Goal: Information Seeking & Learning: Learn about a topic

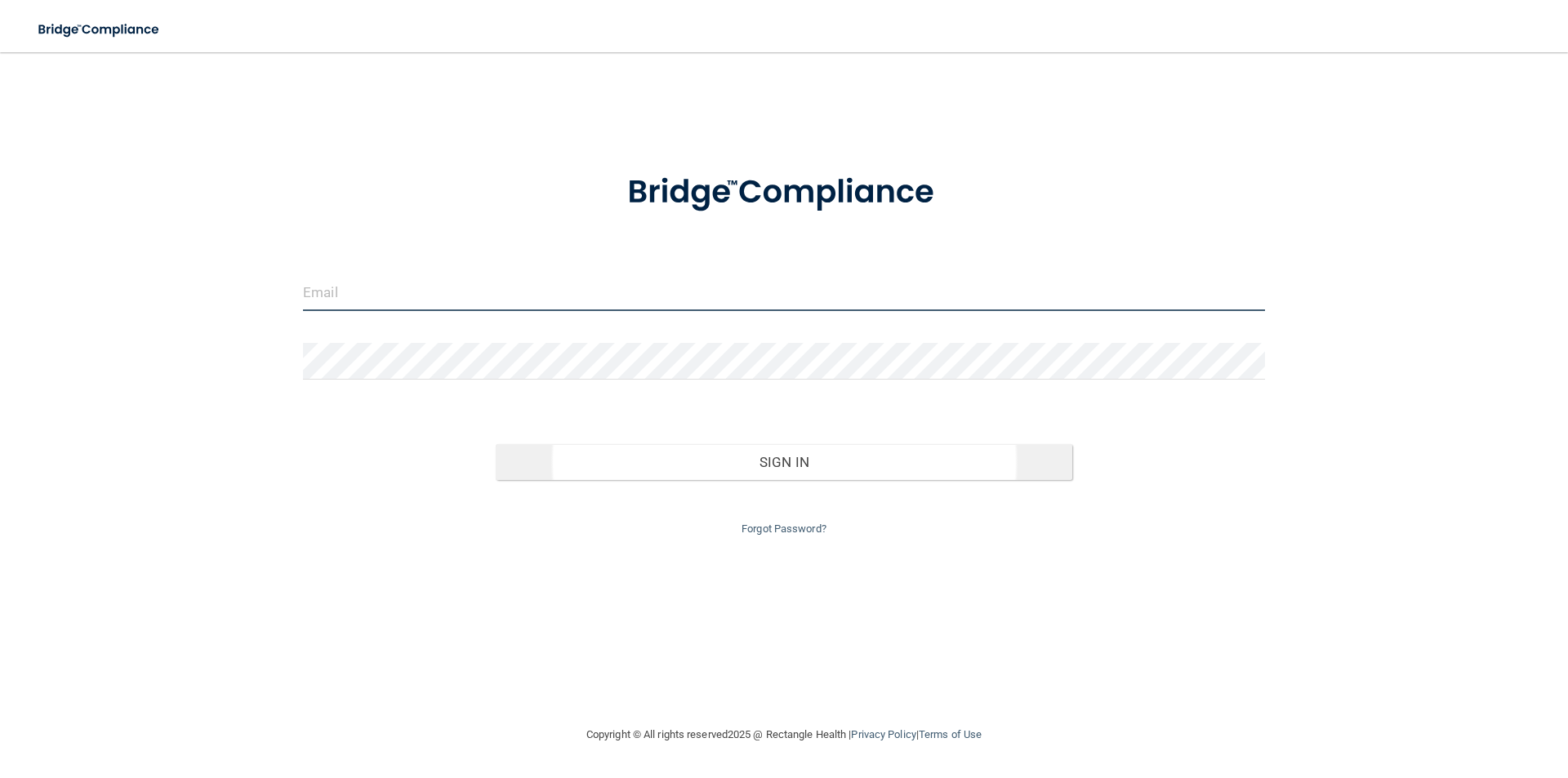
type input "[EMAIL_ADDRESS][DOMAIN_NAME]"
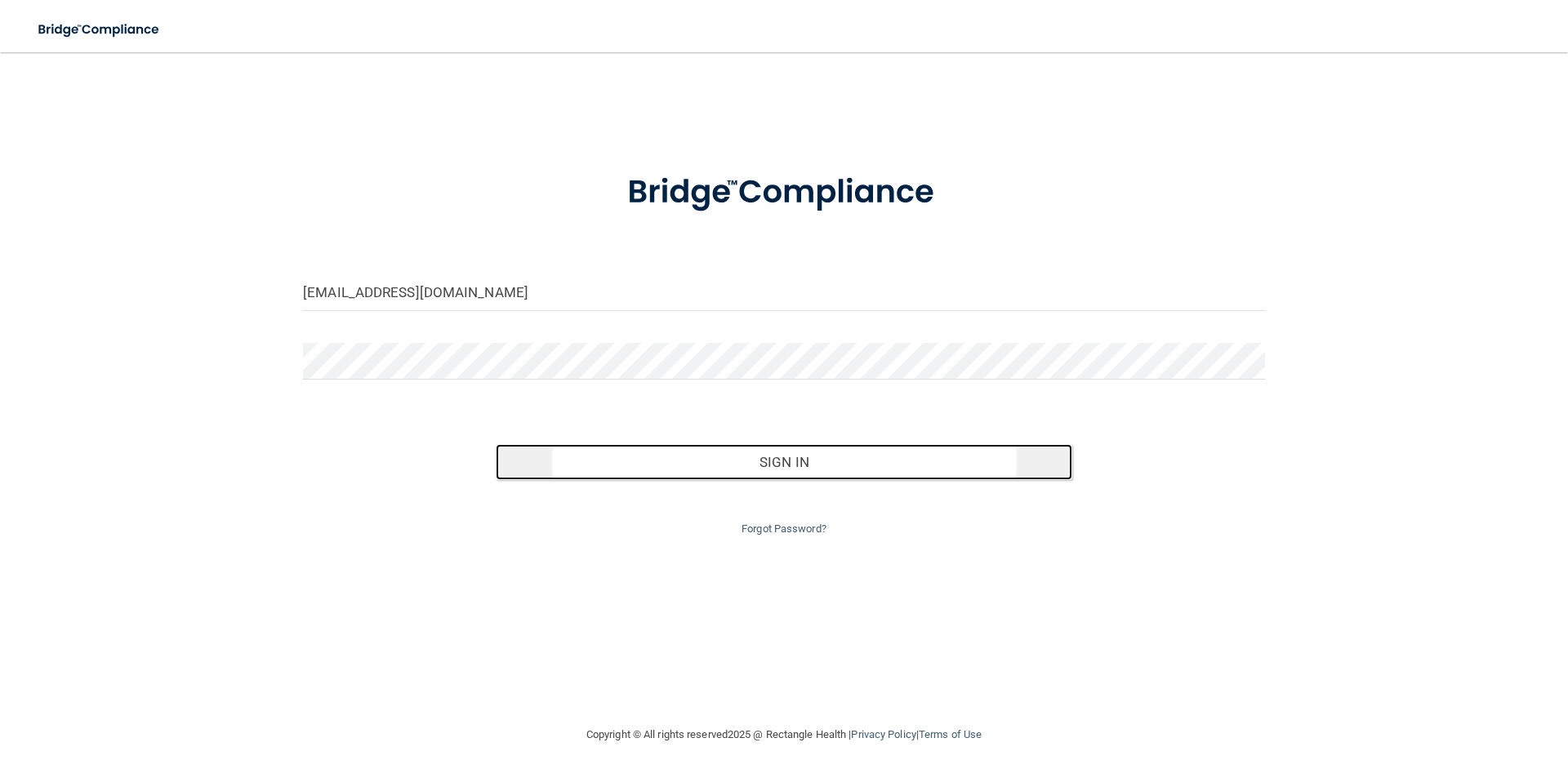
click at [823, 451] on button "Sign In" at bounding box center [784, 461] width 577 height 36
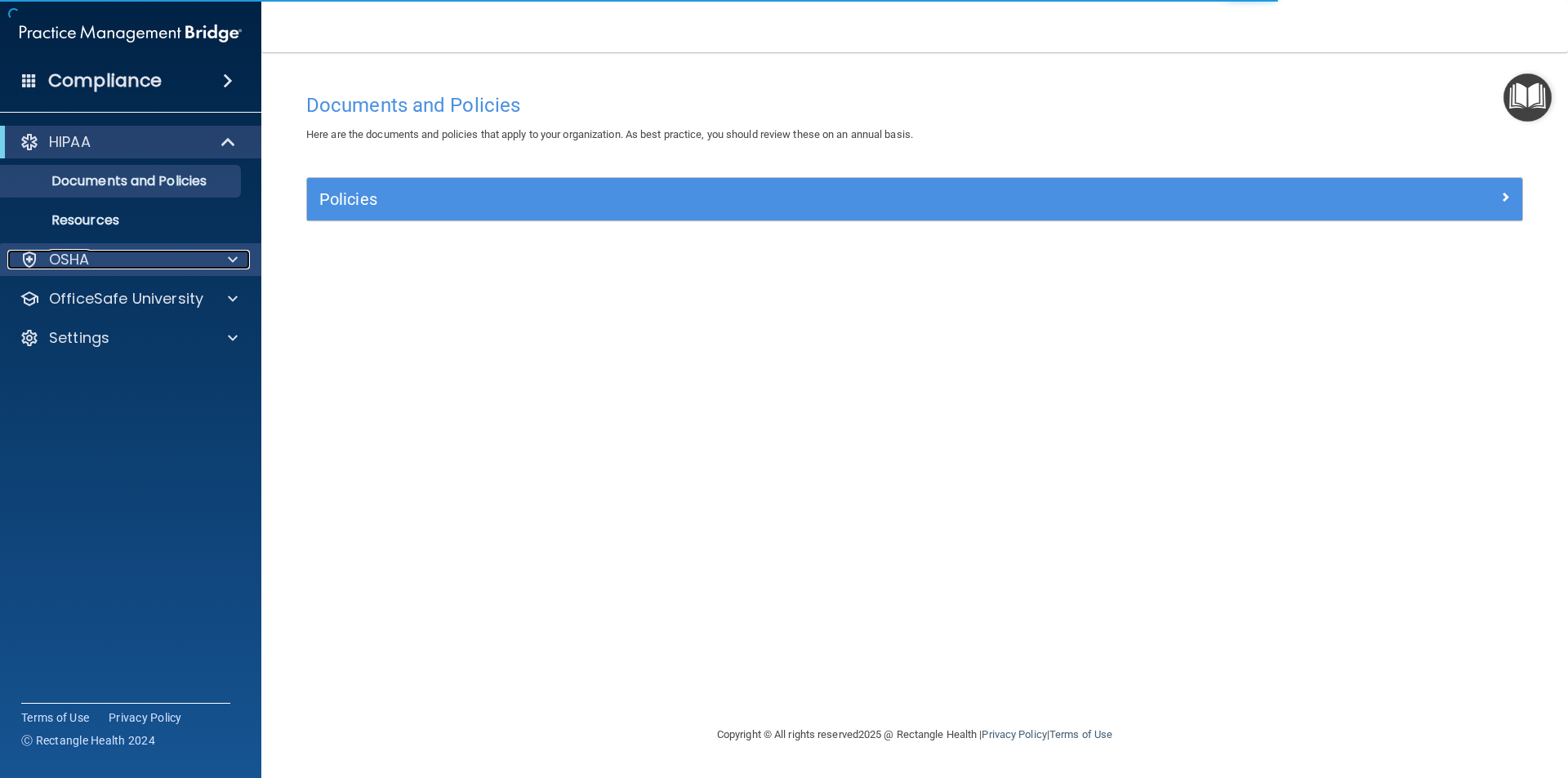
click at [230, 260] on span at bounding box center [233, 260] width 10 height 20
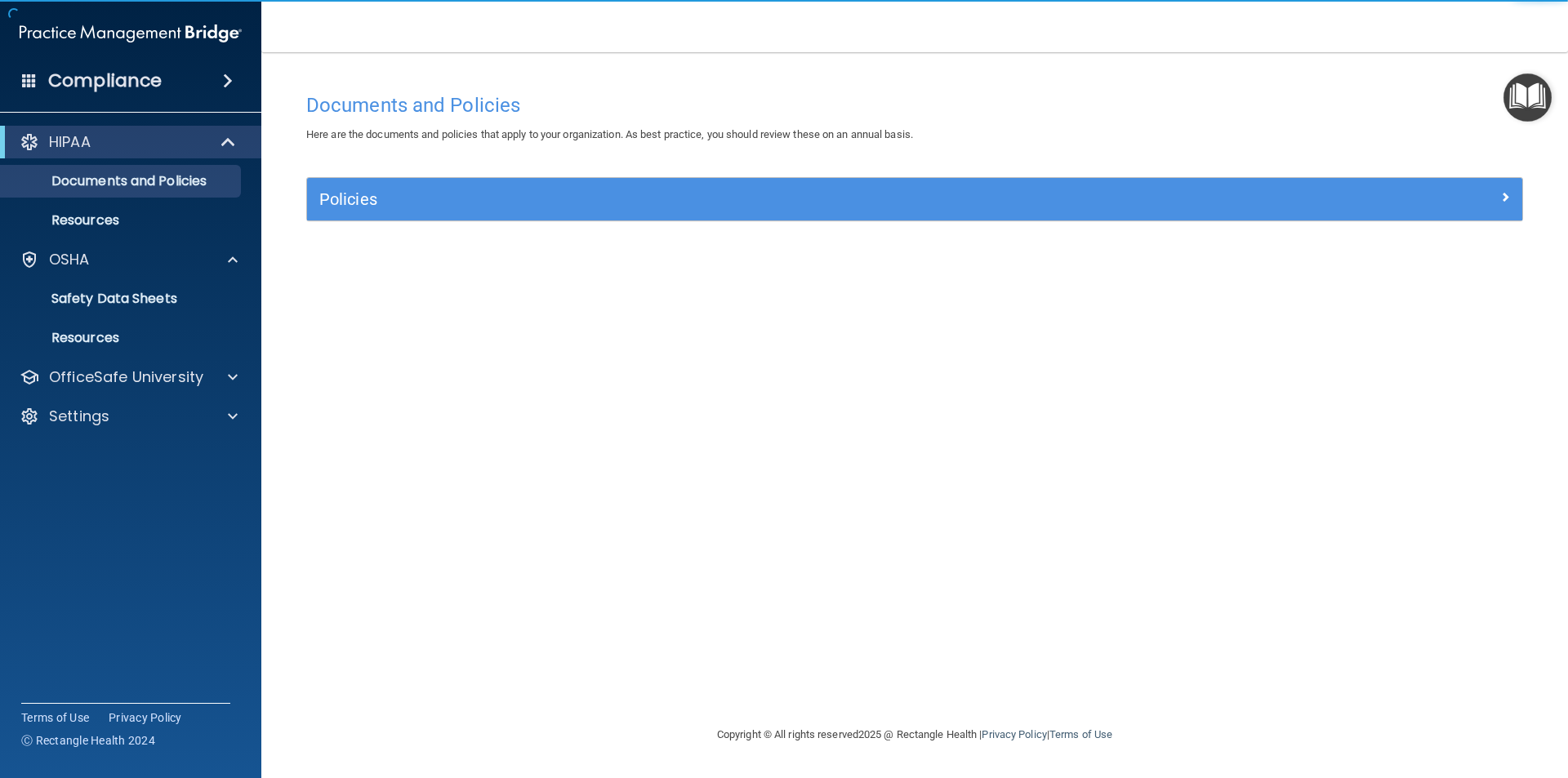
click at [1531, 92] on img "Open Resource Center" at bounding box center [1527, 98] width 48 height 48
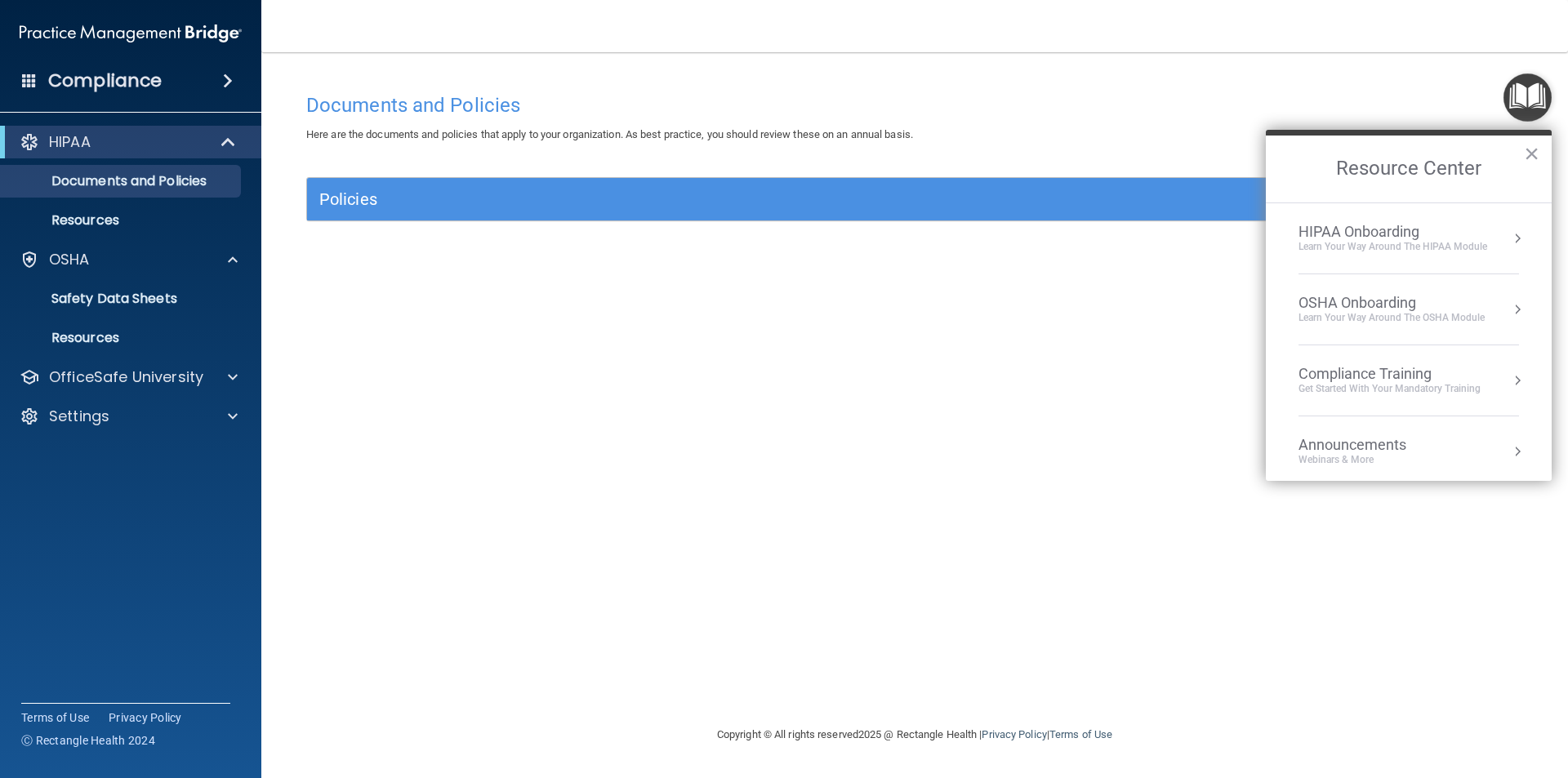
click at [1385, 241] on div "Learn Your Way around the HIPAA module" at bounding box center [1393, 246] width 189 height 14
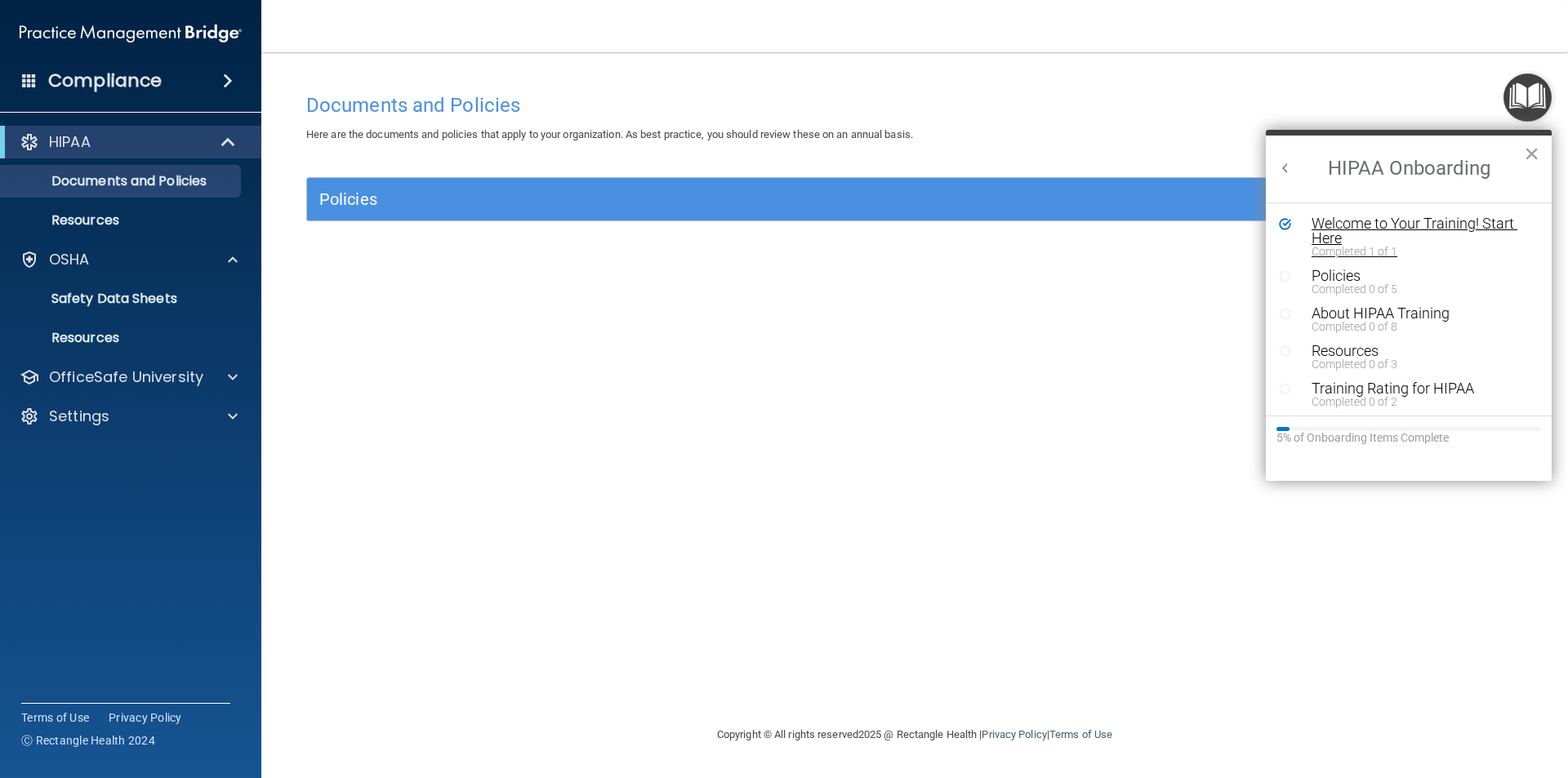
click at [1367, 236] on div "Welcome to Your Training! Start Here" at bounding box center [1415, 231] width 207 height 30
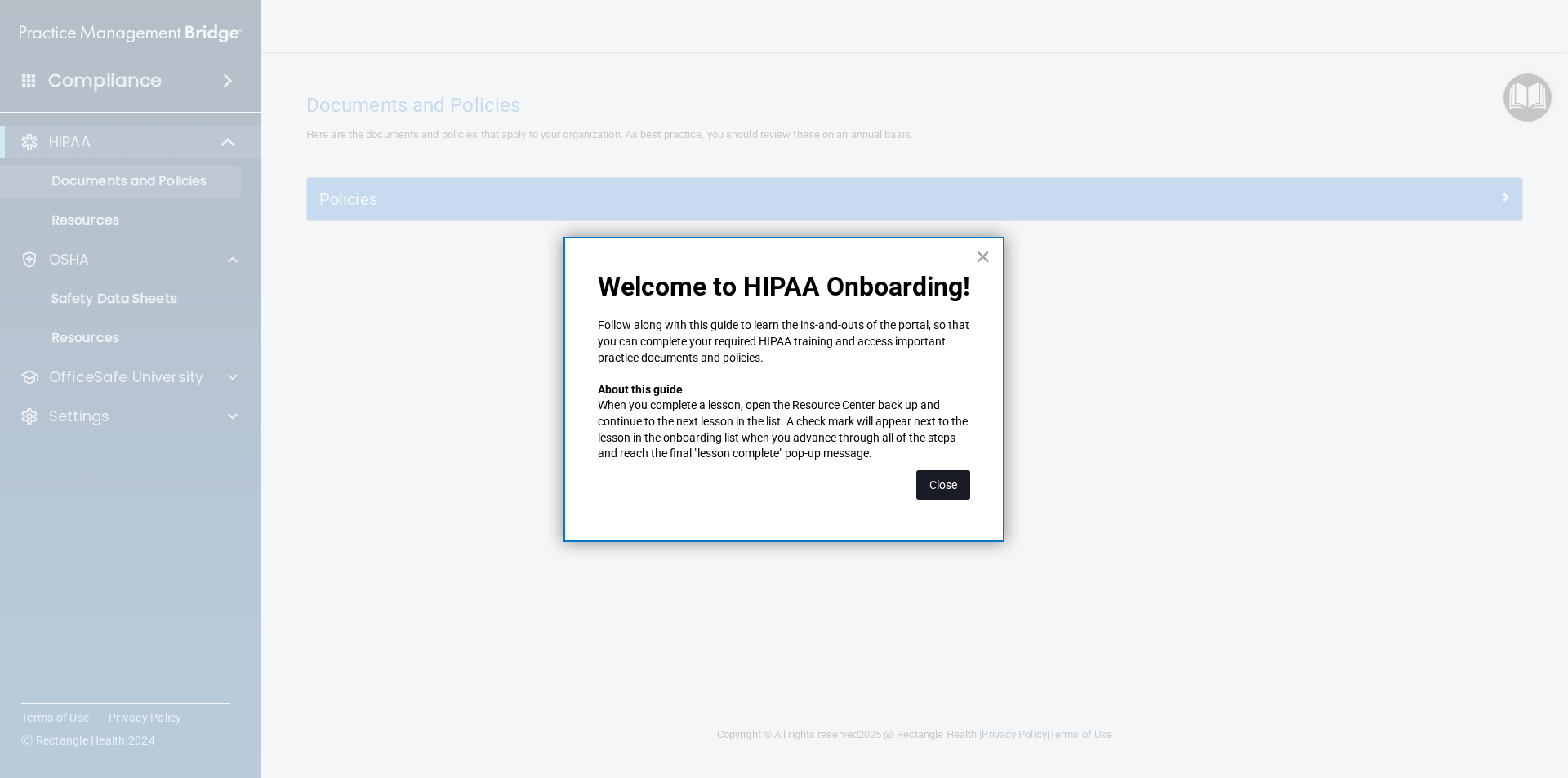
click at [948, 483] on button "Close" at bounding box center [943, 485] width 54 height 30
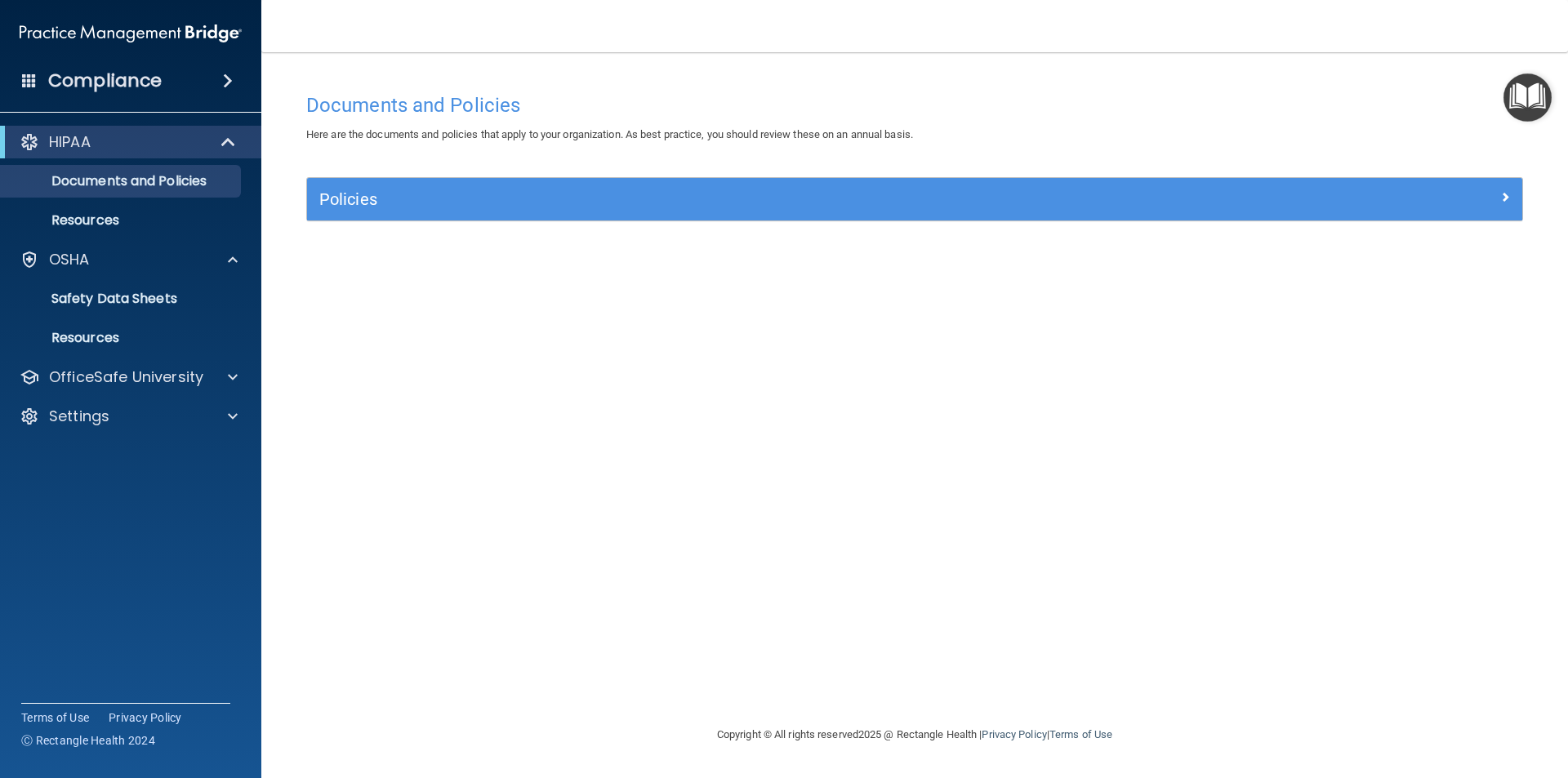
click at [1523, 98] on img "Open Resource Center" at bounding box center [1527, 98] width 48 height 48
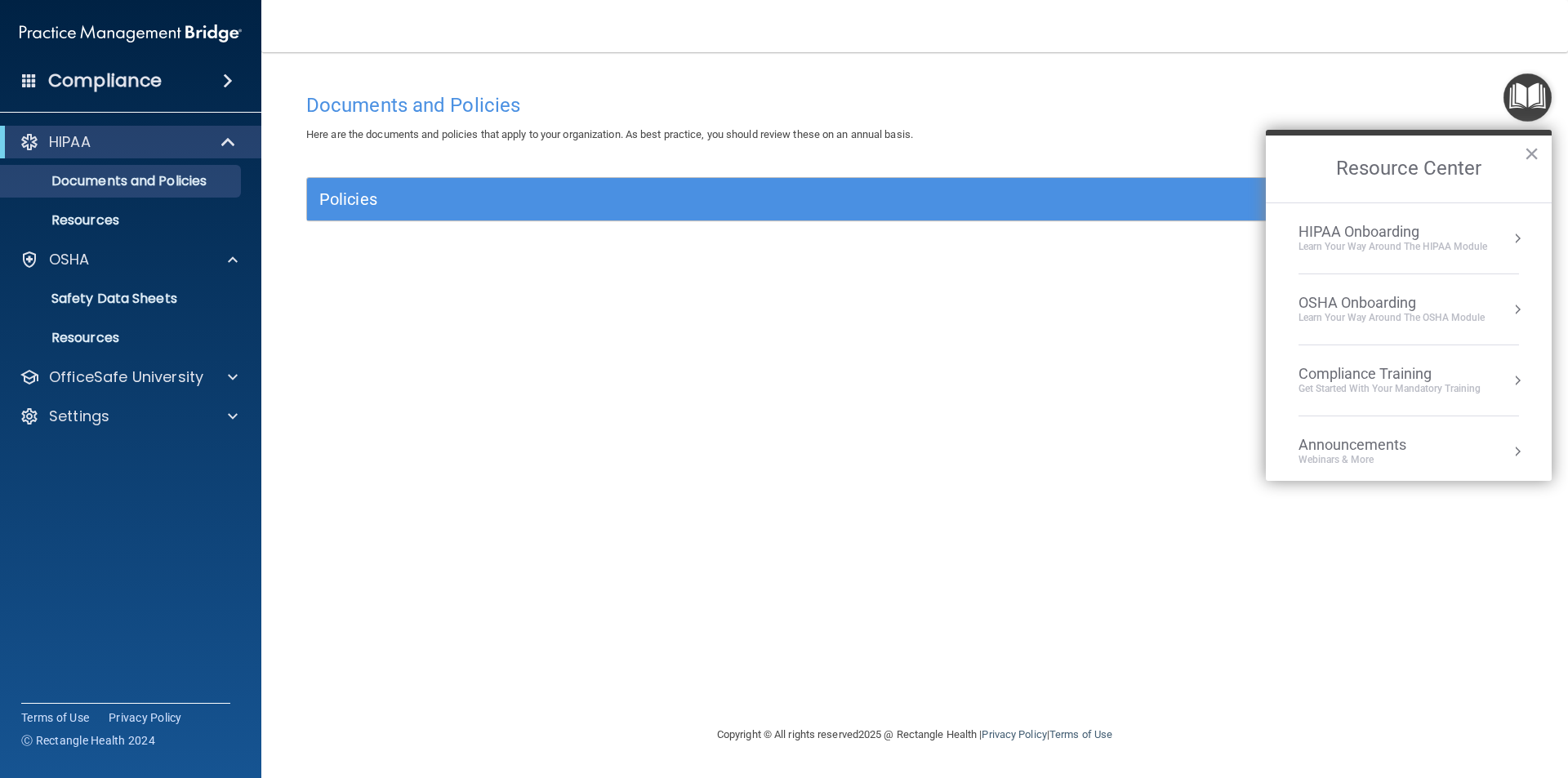
click at [1509, 238] on button "Resource Center" at bounding box center [1518, 238] width 17 height 17
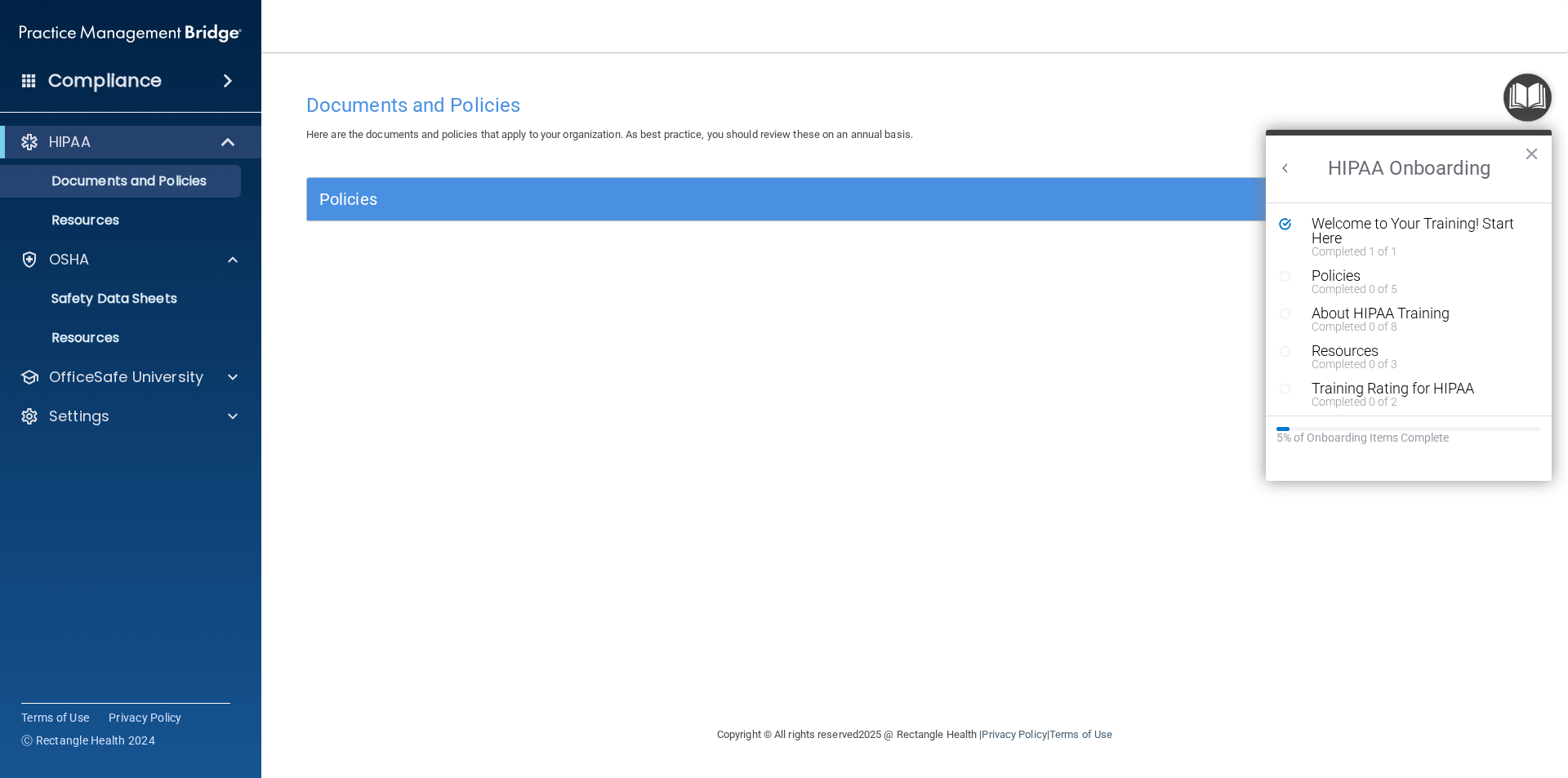
scroll to position [3, 0]
click at [1530, 155] on button "×" at bounding box center [1532, 154] width 16 height 26
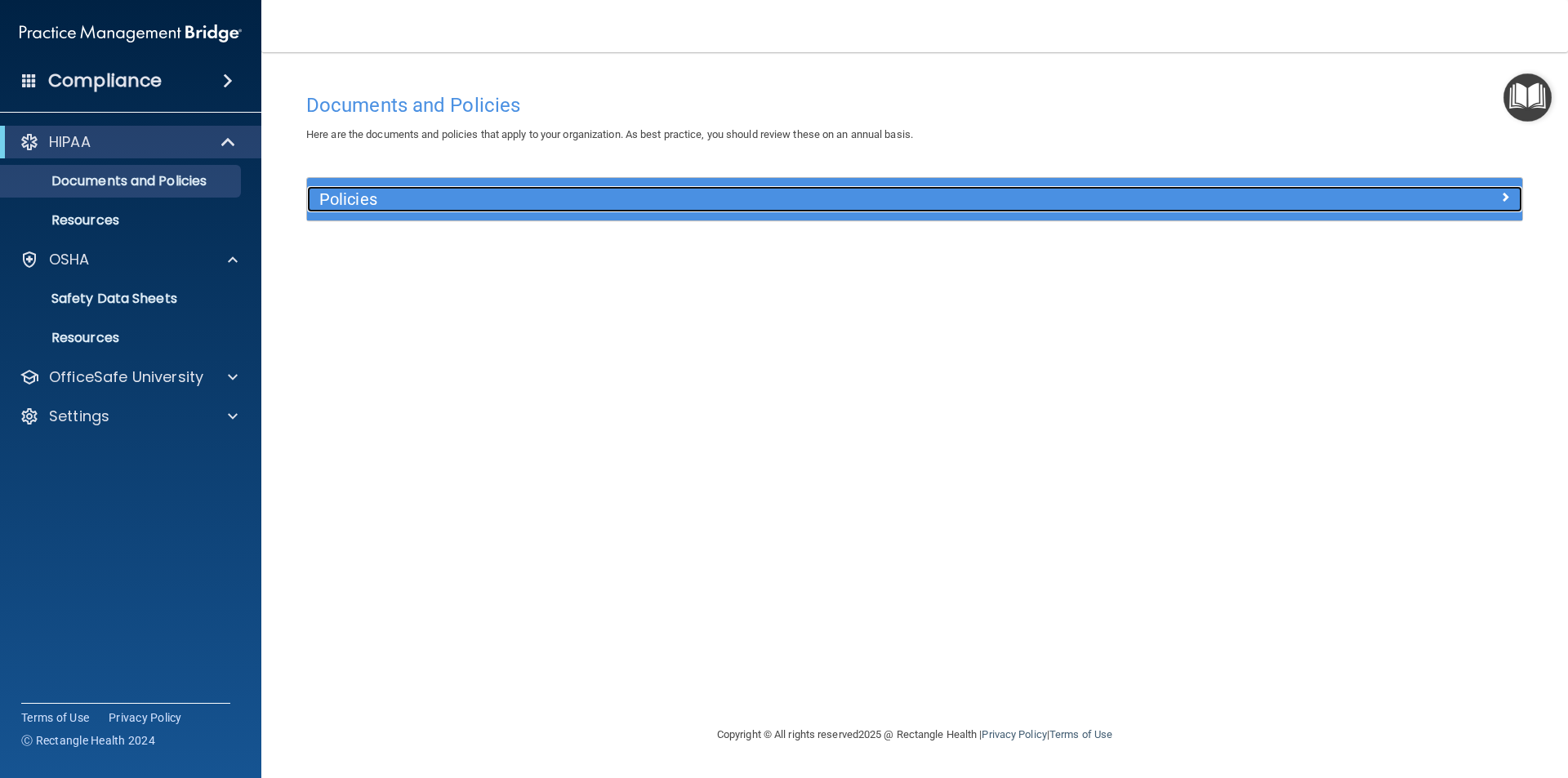
click at [1496, 198] on div at bounding box center [1370, 196] width 304 height 20
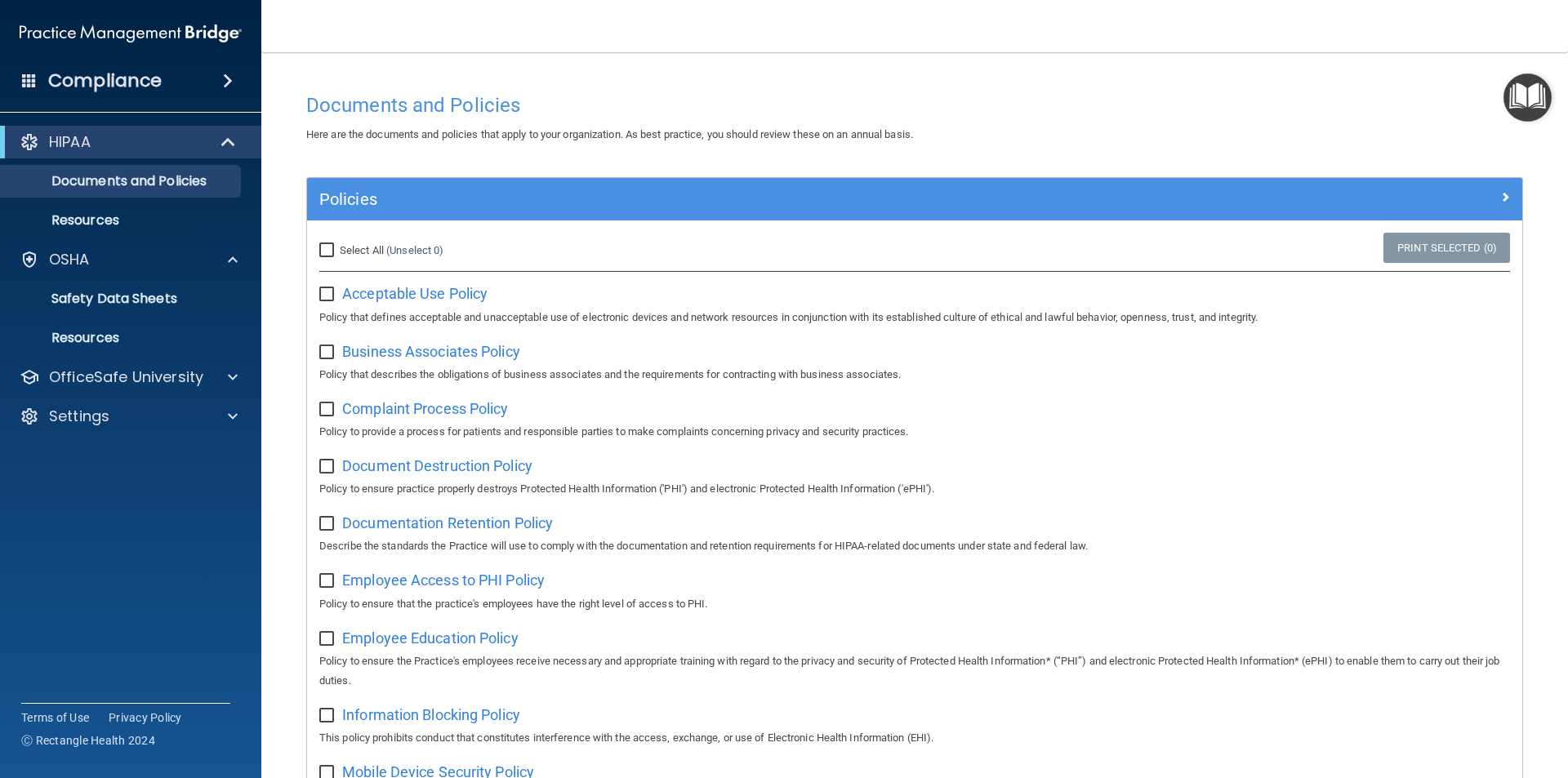
click at [1528, 102] on img "Open Resource Center" at bounding box center [1527, 98] width 48 height 48
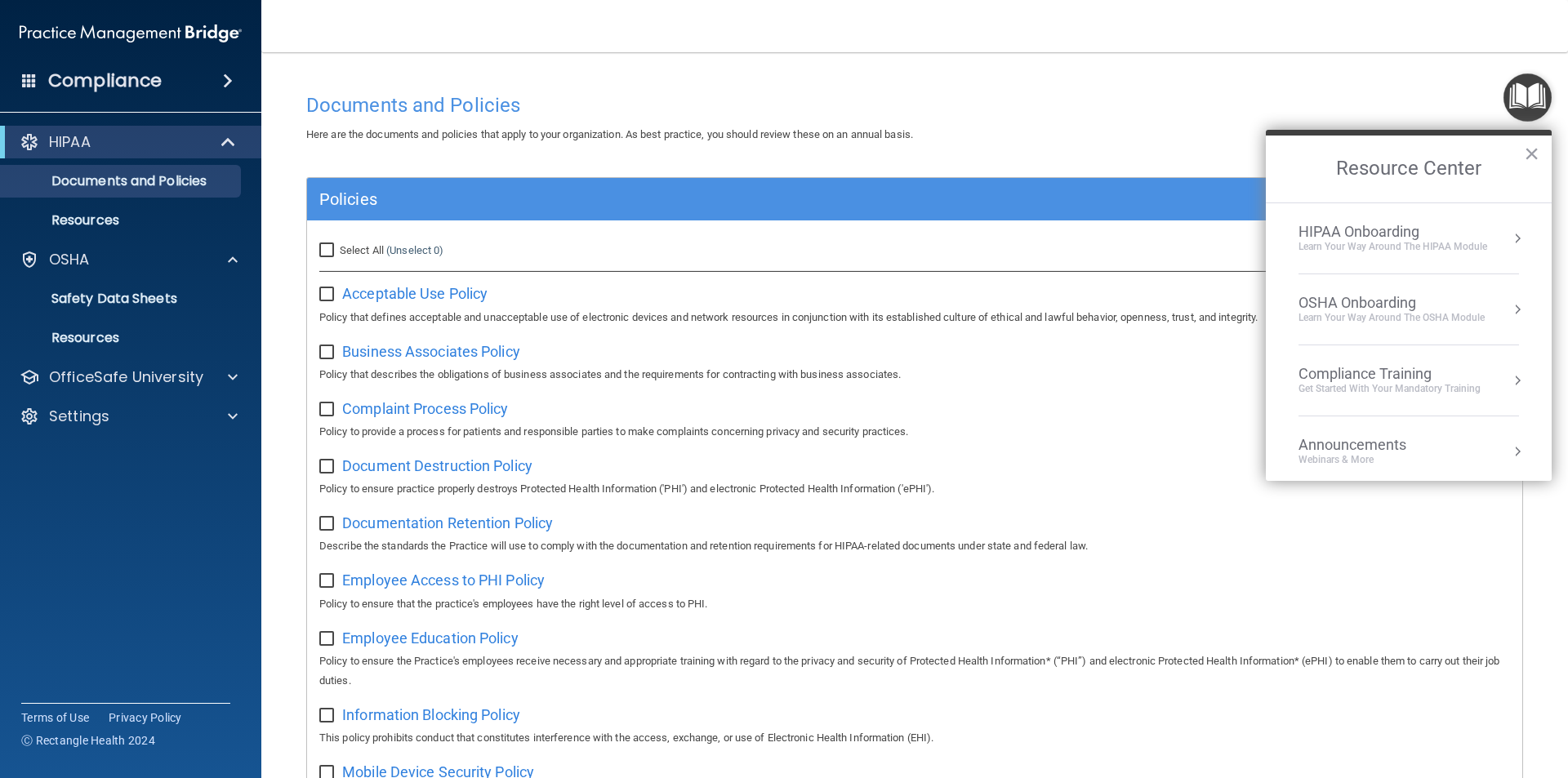
click at [1528, 102] on img "Open Resource Center" at bounding box center [1527, 98] width 48 height 48
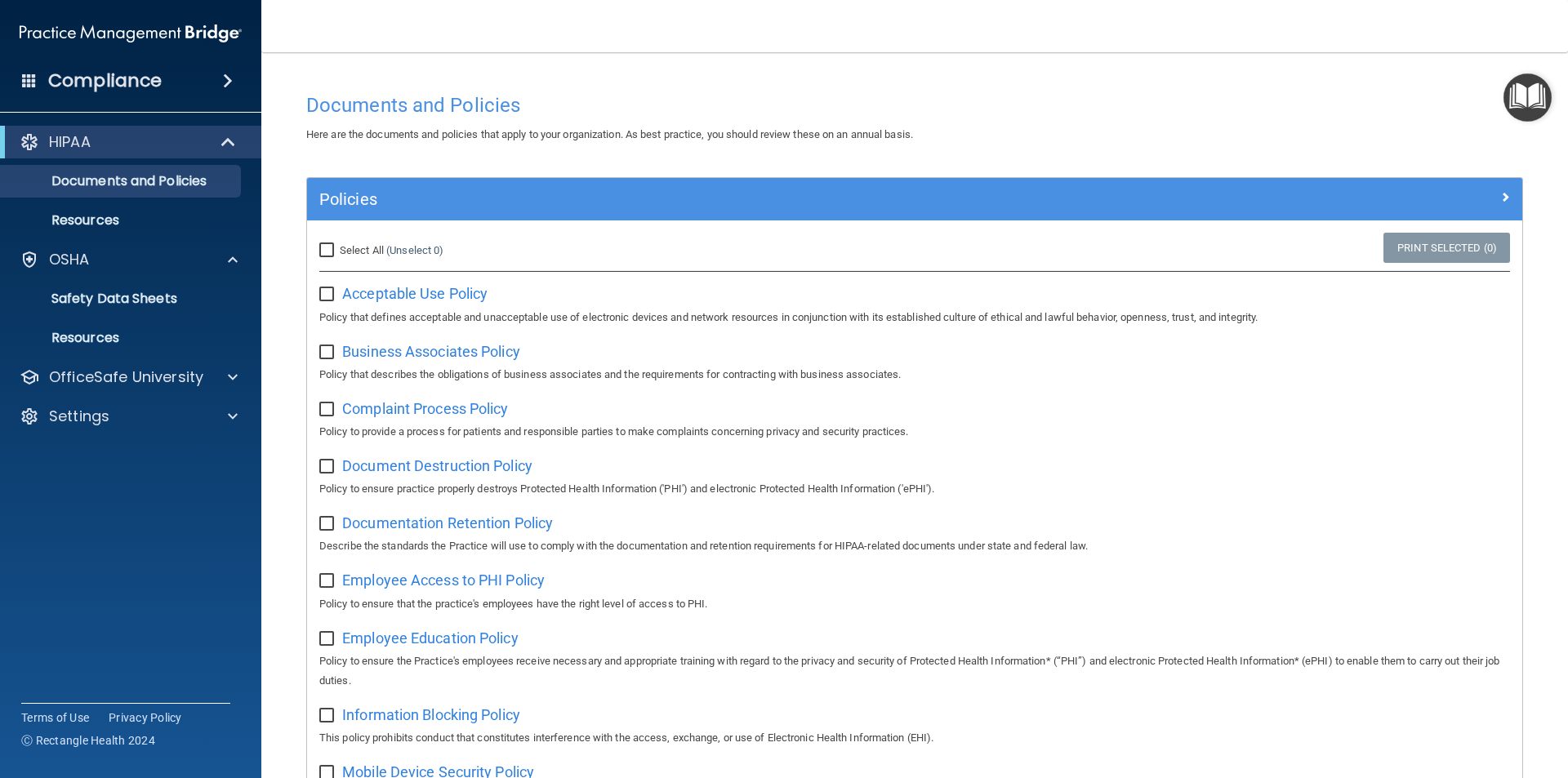
click at [1530, 99] on img "Open Resource Center" at bounding box center [1527, 98] width 48 height 48
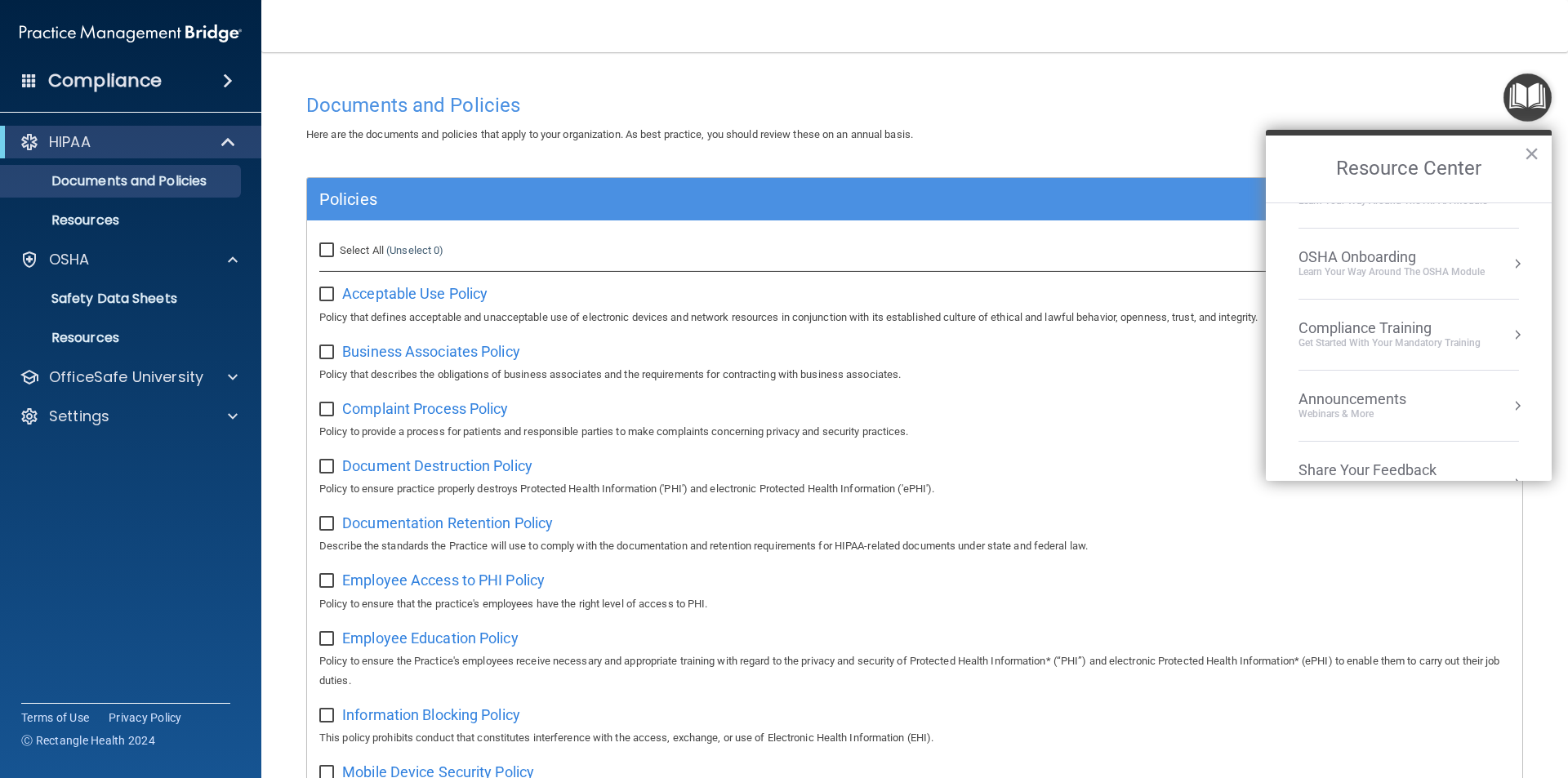
scroll to position [0, 0]
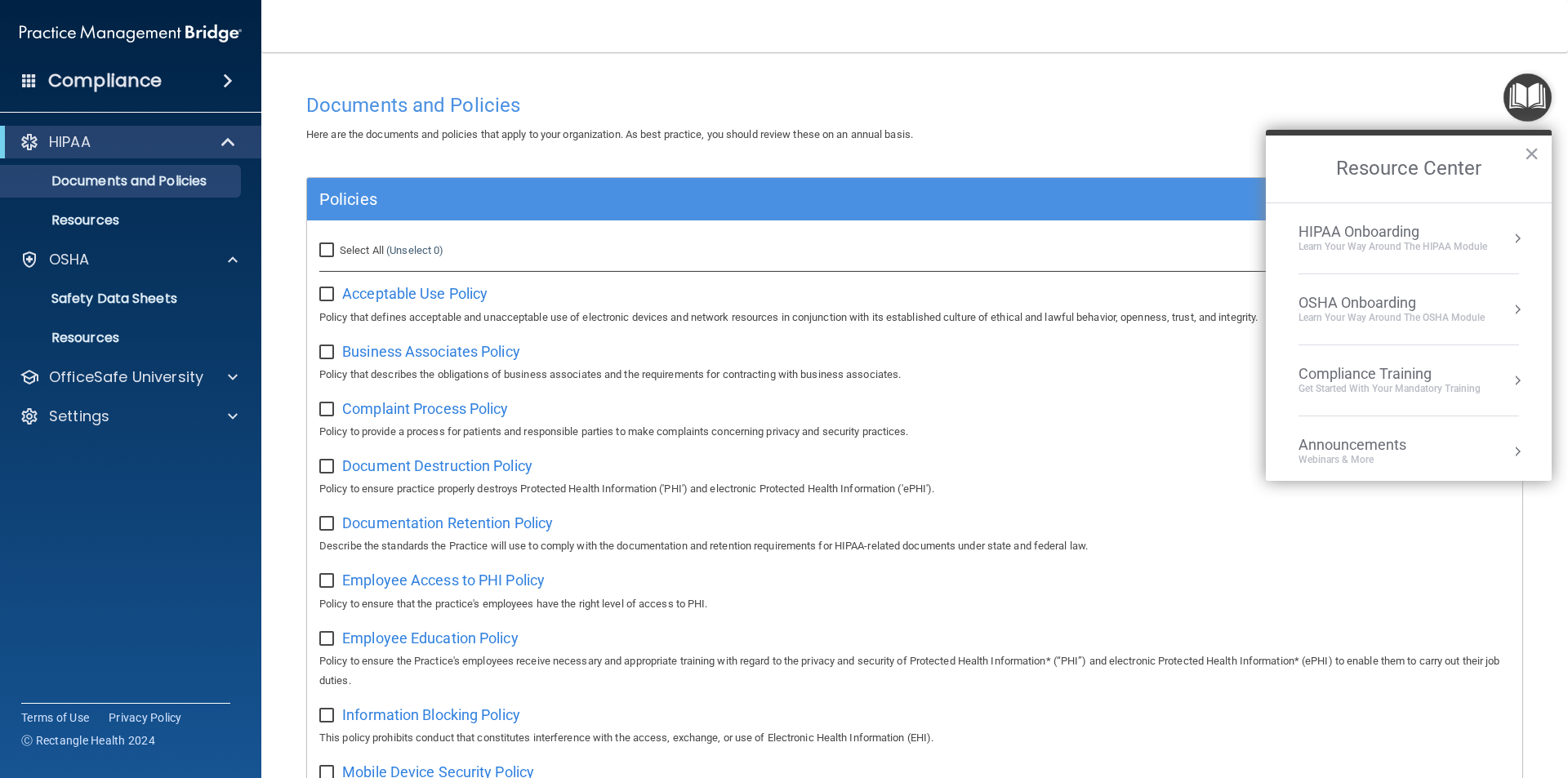
click at [1452, 231] on div "HIPAA Onboarding" at bounding box center [1393, 232] width 189 height 18
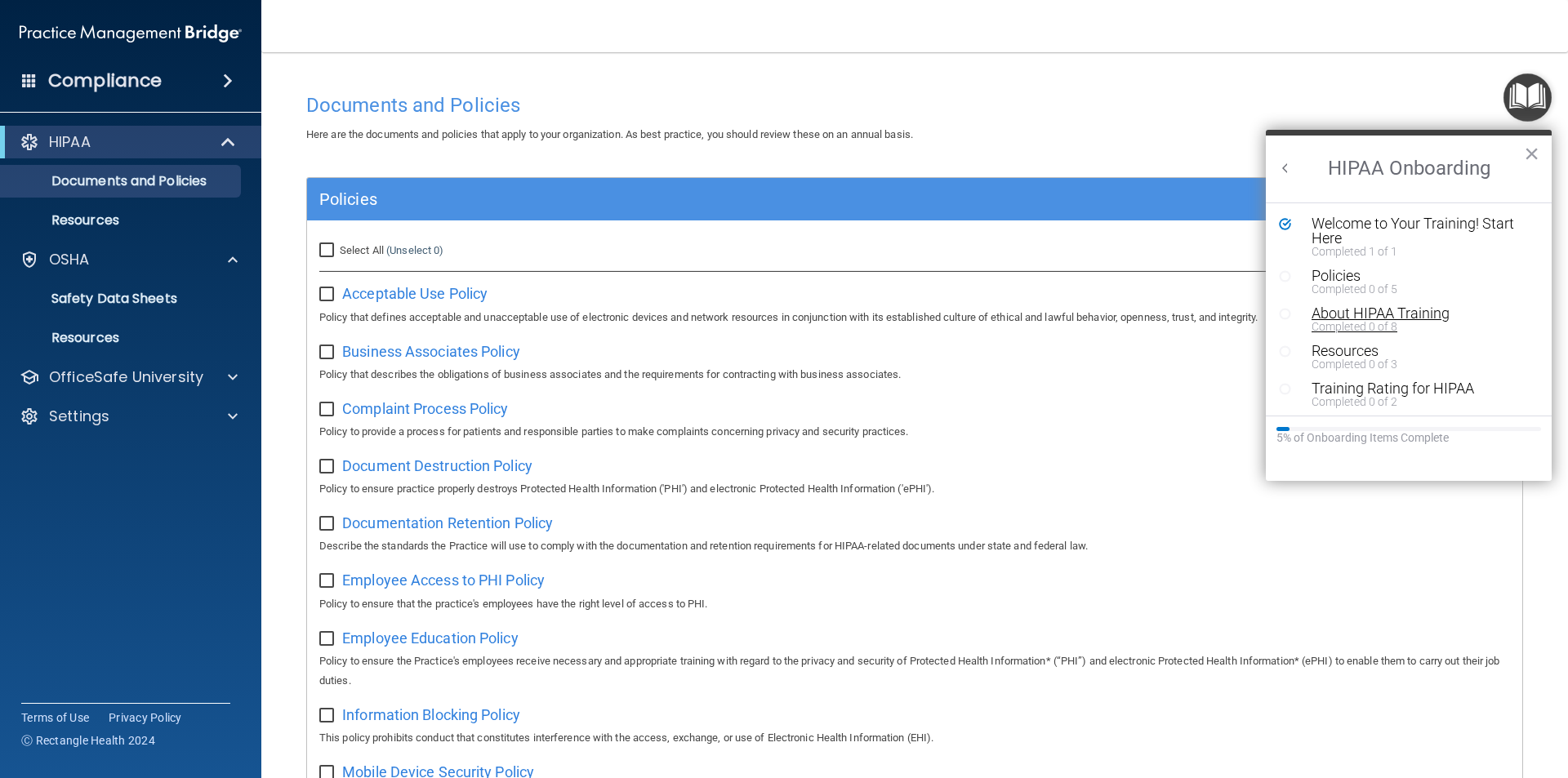
scroll to position [3, 0]
click at [1354, 283] on div "Completed 0 of 5" at bounding box center [1415, 286] width 207 height 12
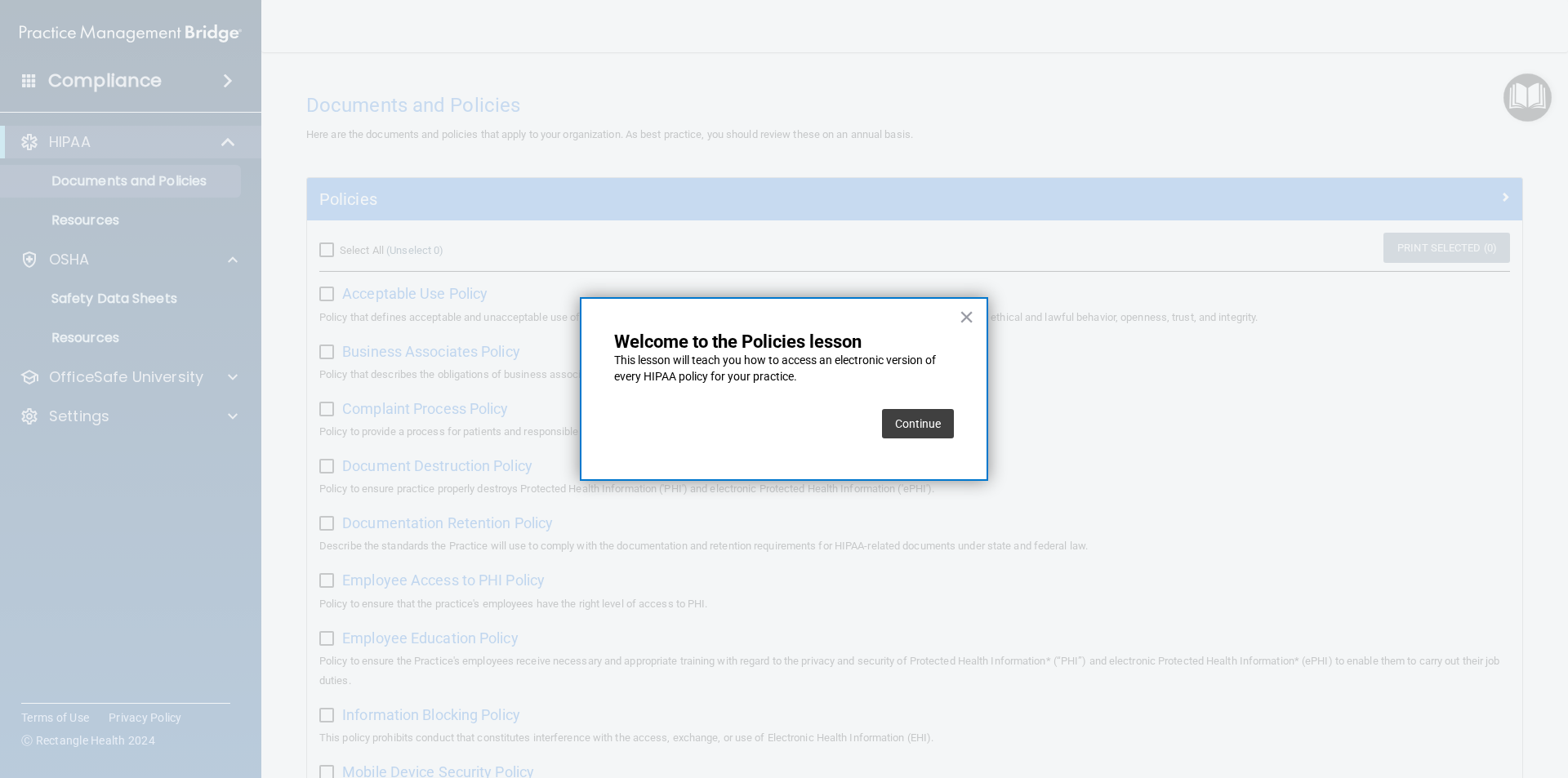
click at [916, 425] on button "Continue" at bounding box center [918, 424] width 72 height 30
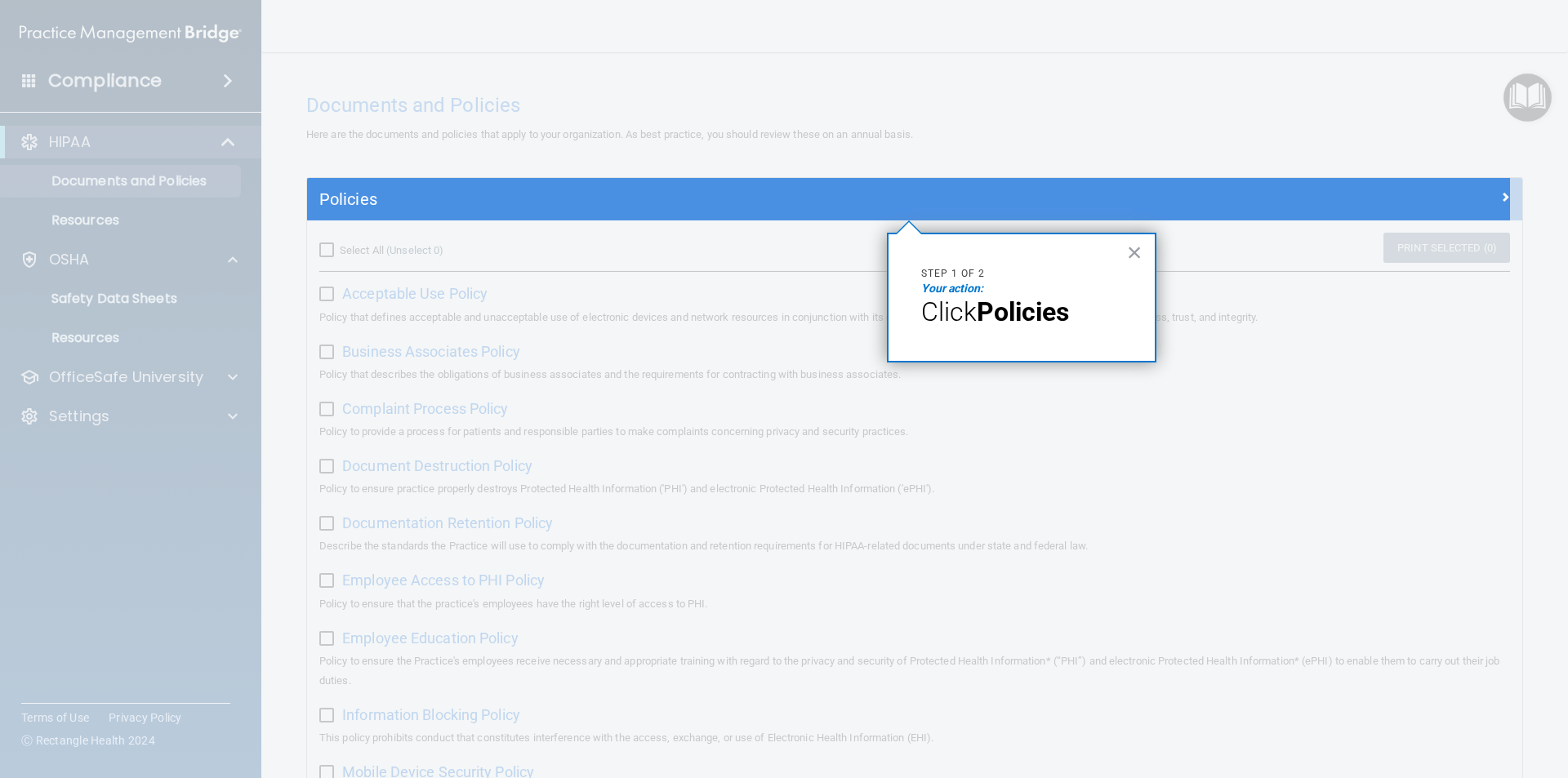
click at [994, 299] on strong "Policies" at bounding box center [1023, 312] width 93 height 31
click at [968, 288] on em "Your action:" at bounding box center [952, 289] width 62 height 13
click at [1129, 251] on button "×" at bounding box center [1135, 252] width 16 height 26
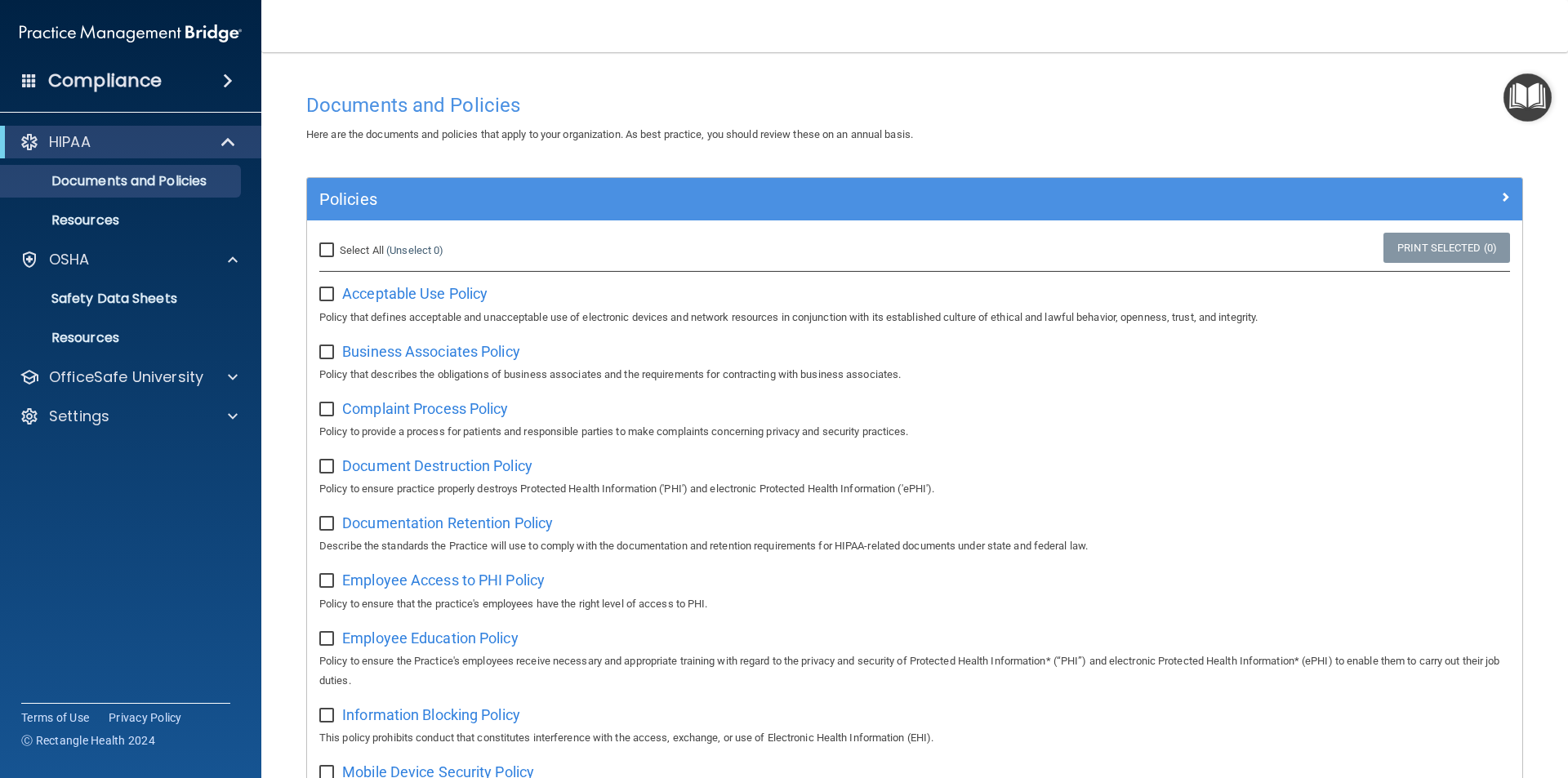
click at [361, 246] on span "Select All" at bounding box center [361, 250] width 44 height 12
click at [338, 246] on input "Select All (Unselect 0) Unselect All" at bounding box center [328, 251] width 19 height 13
checkbox input "true"
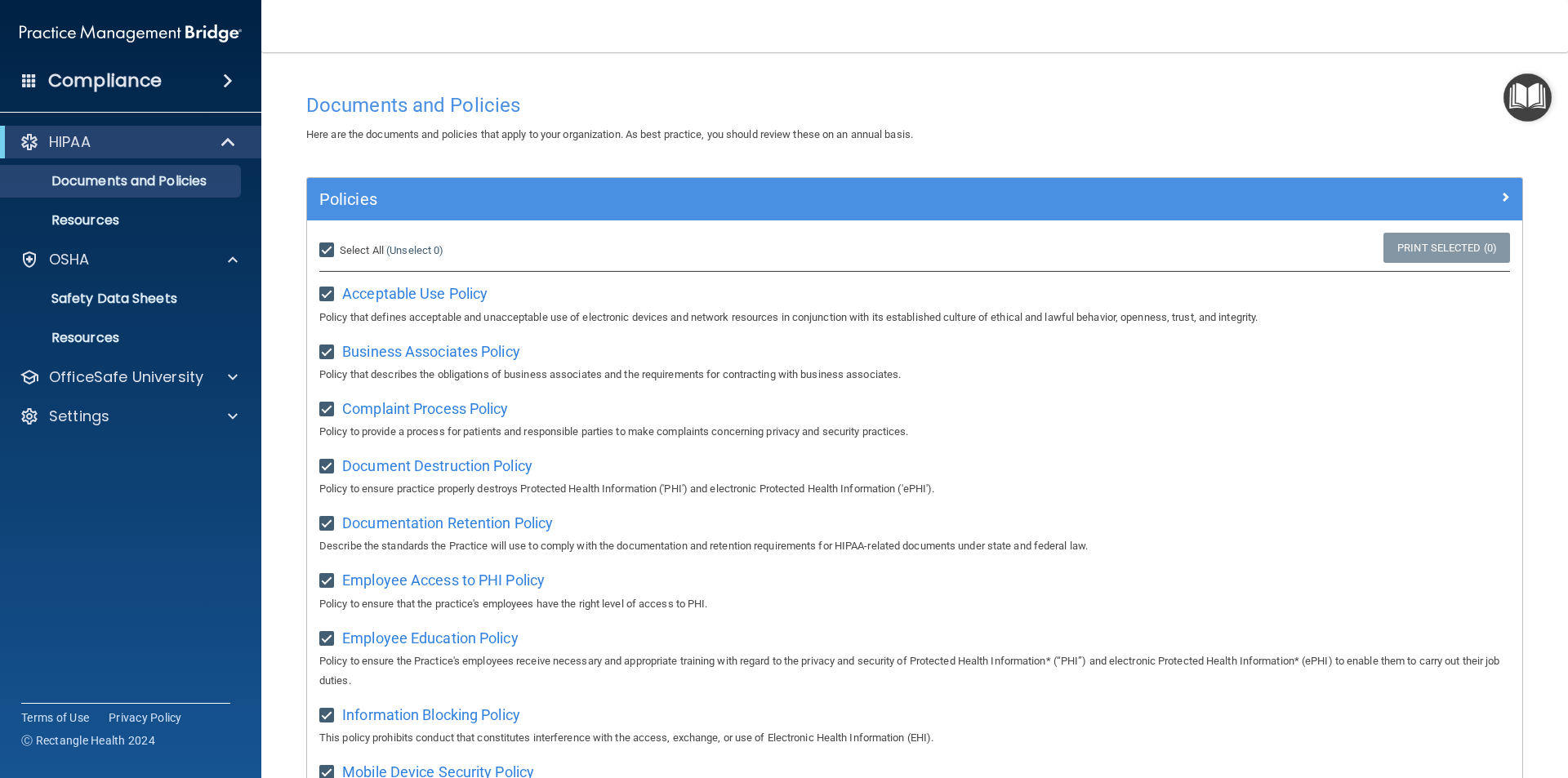
checkbox input "true"
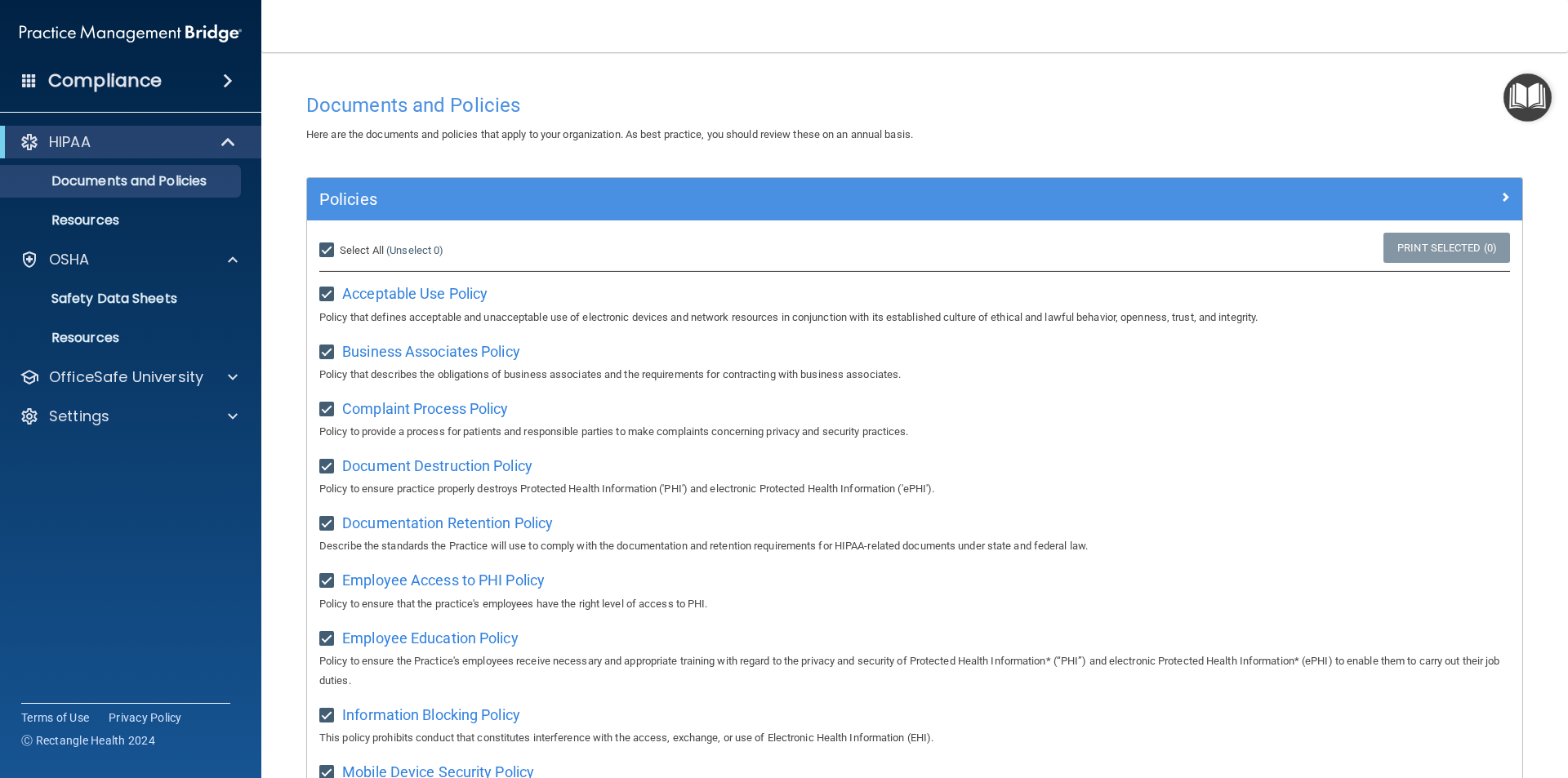
checkbox input "true"
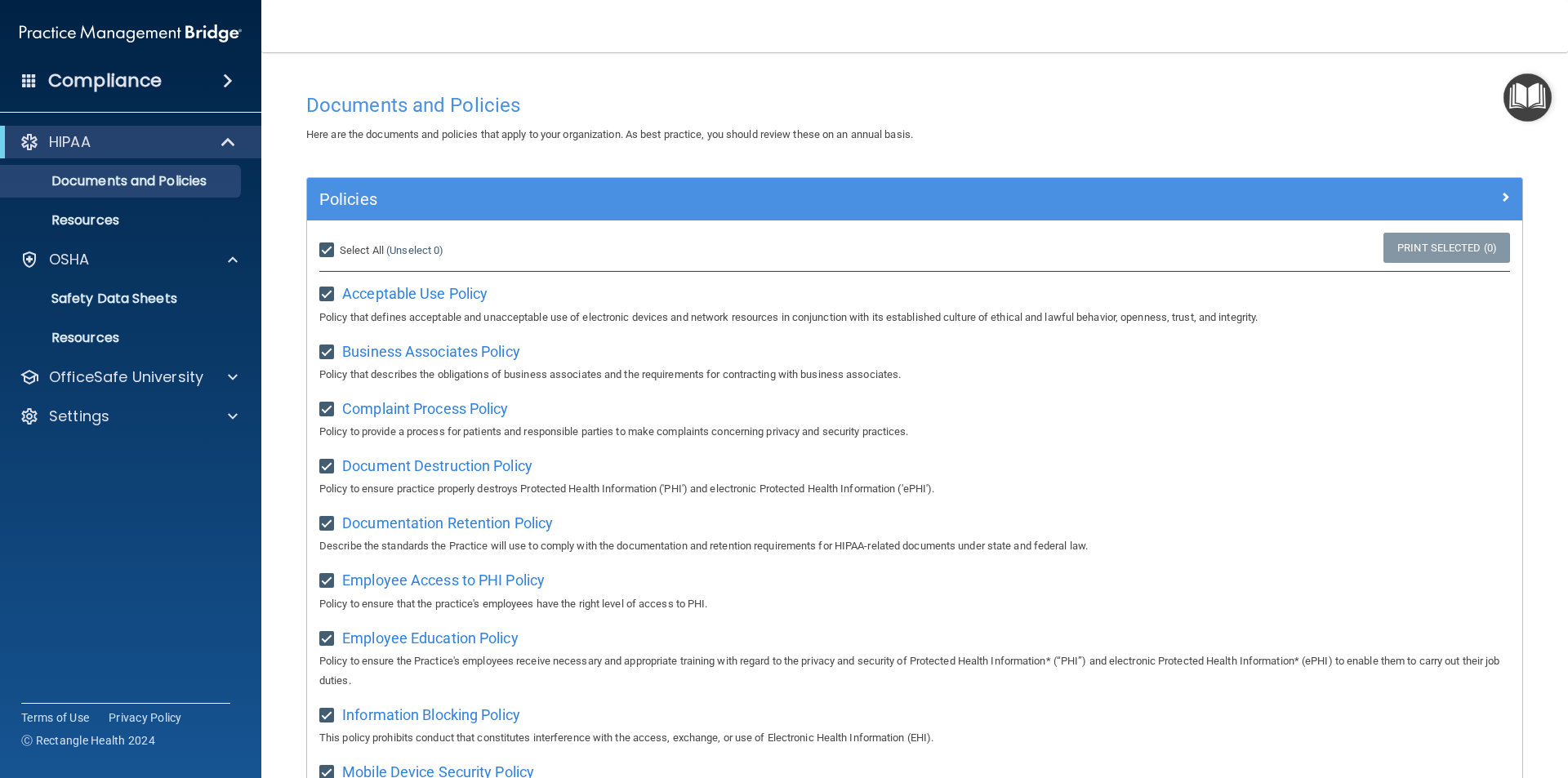
checkbox input "true"
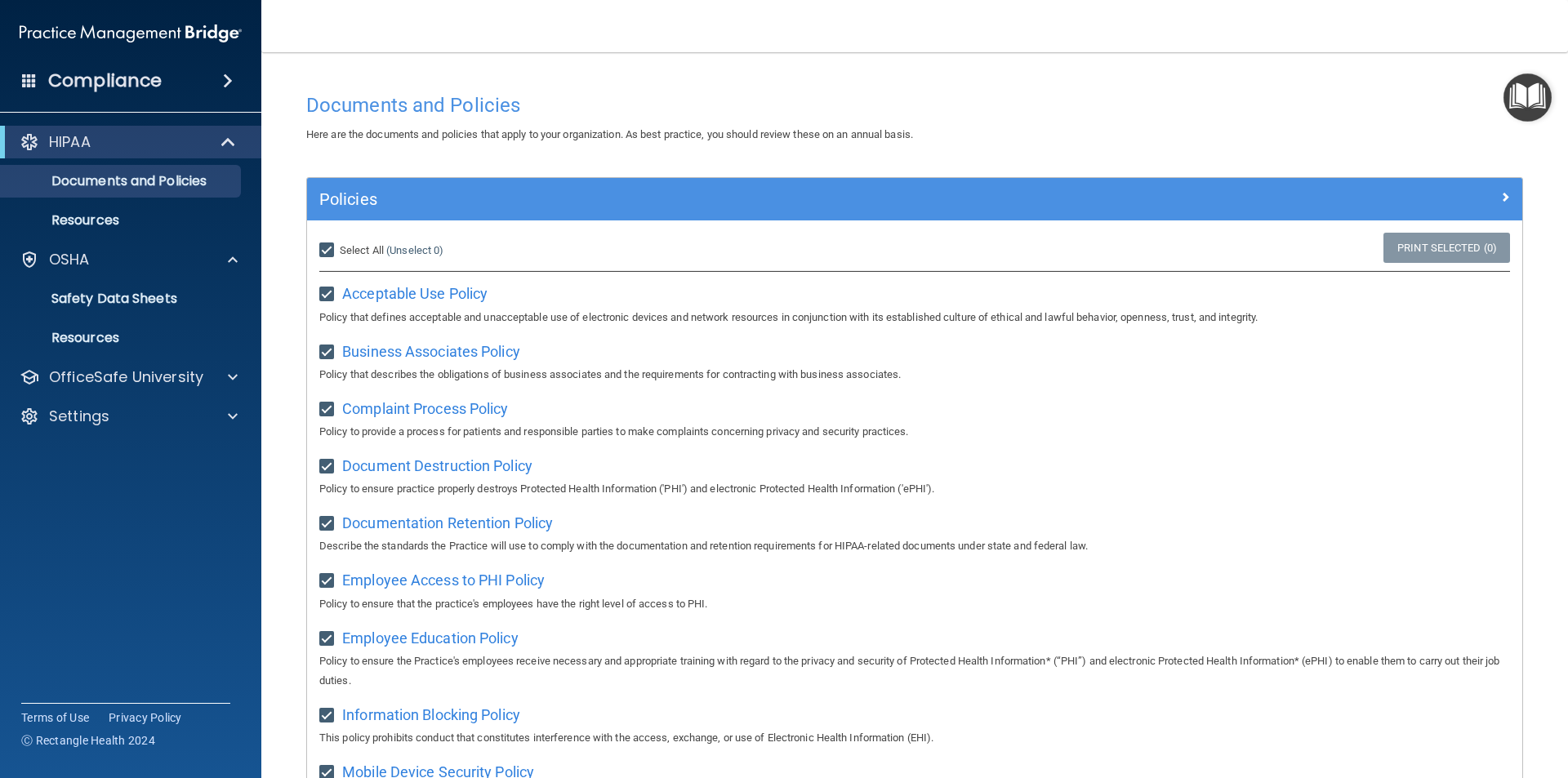
checkbox input "true"
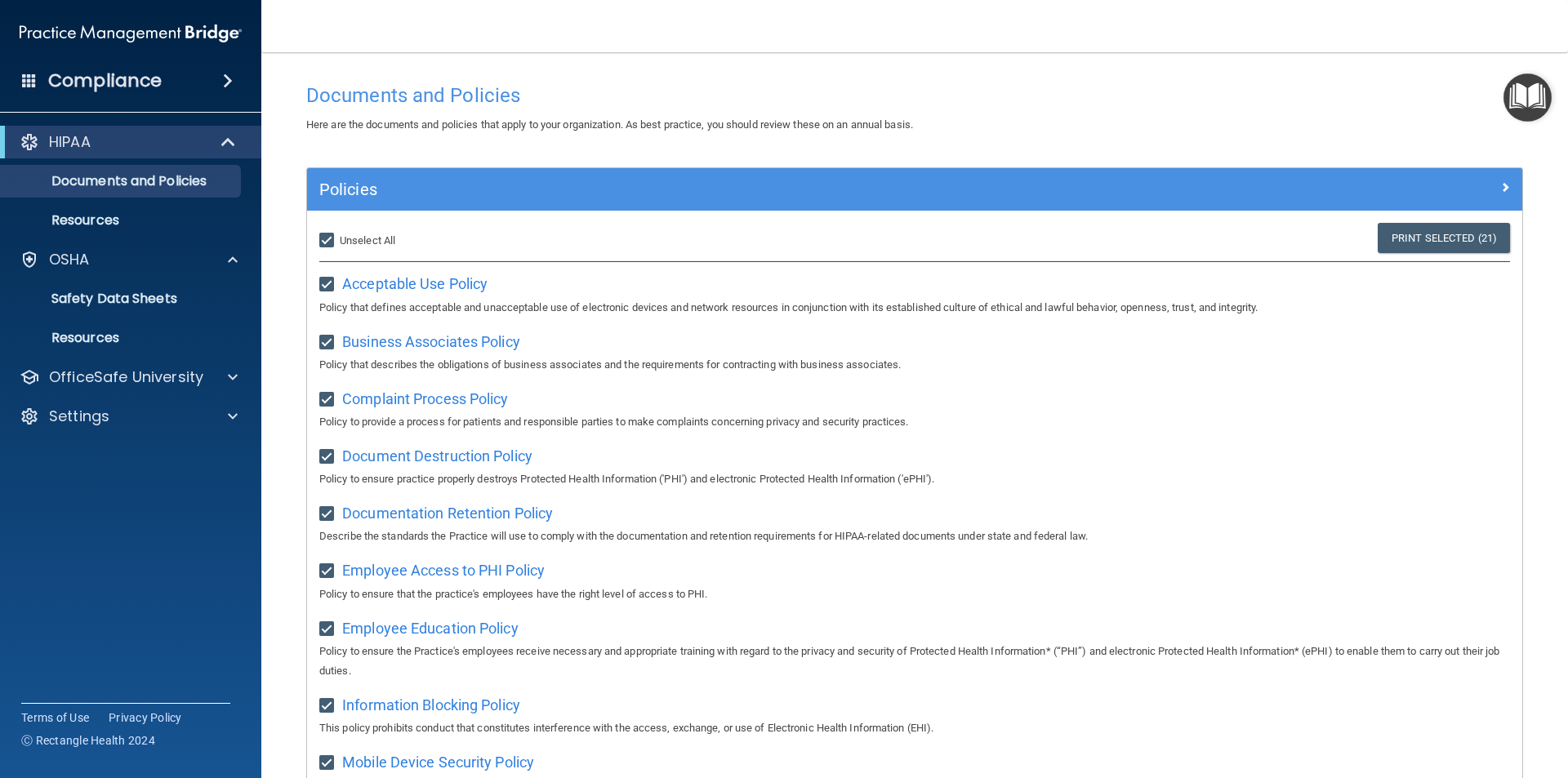
scroll to position [0, 0]
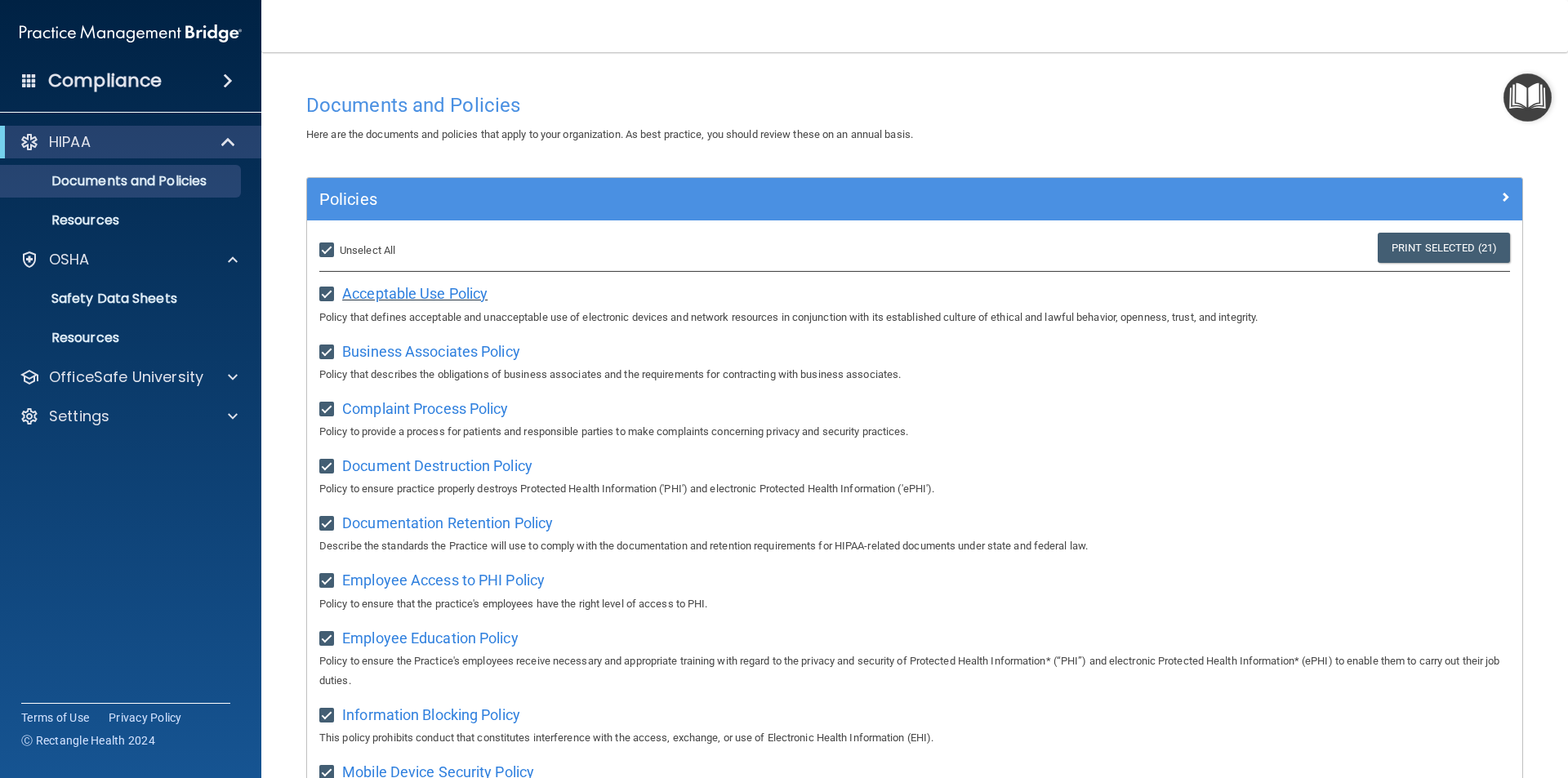
click at [433, 291] on span "Acceptable Use Policy" at bounding box center [415, 294] width 146 height 17
click at [452, 297] on span "Acceptable Use Policy" at bounding box center [415, 294] width 146 height 17
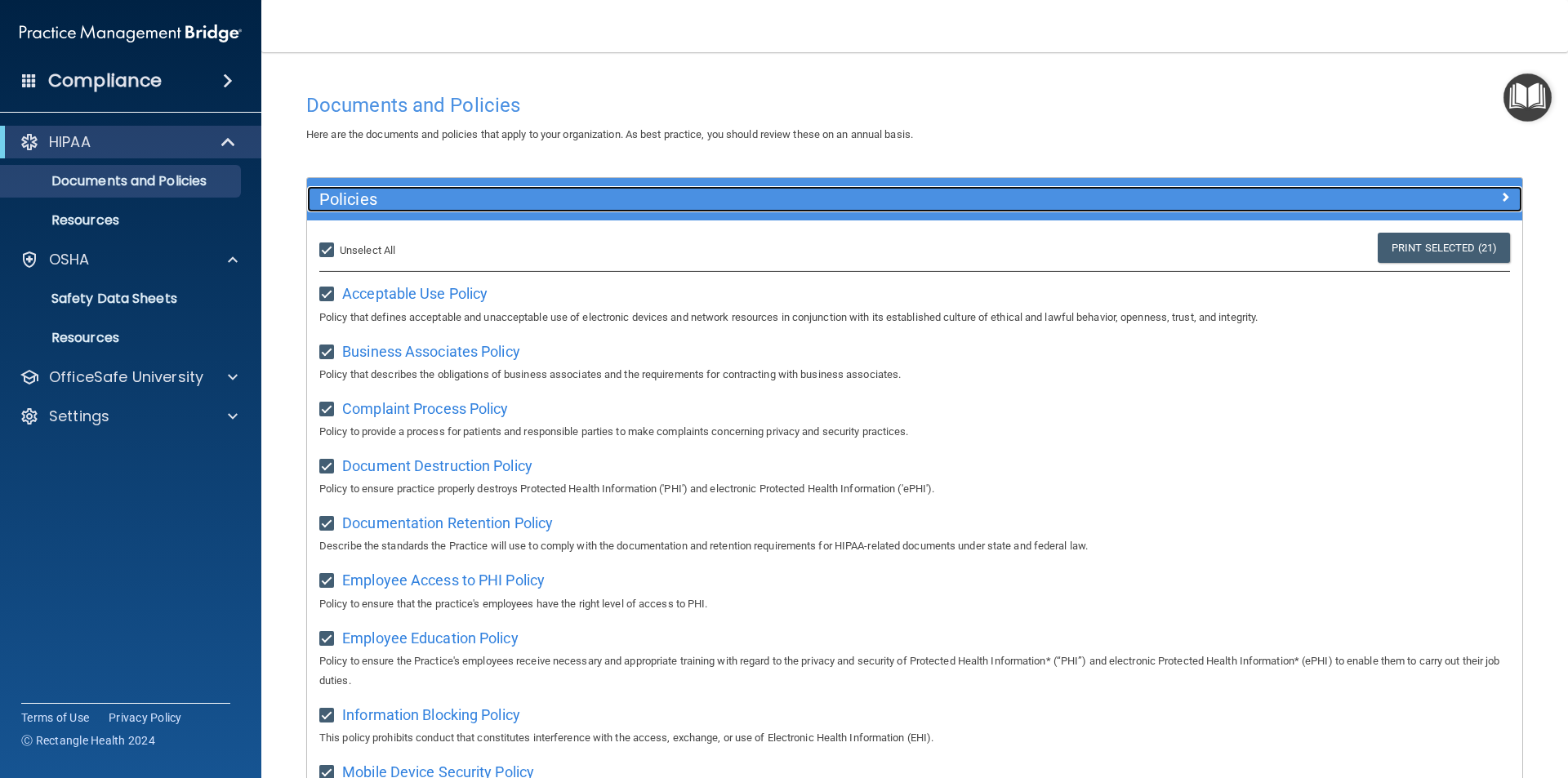
click at [1480, 187] on div at bounding box center [1370, 196] width 304 height 20
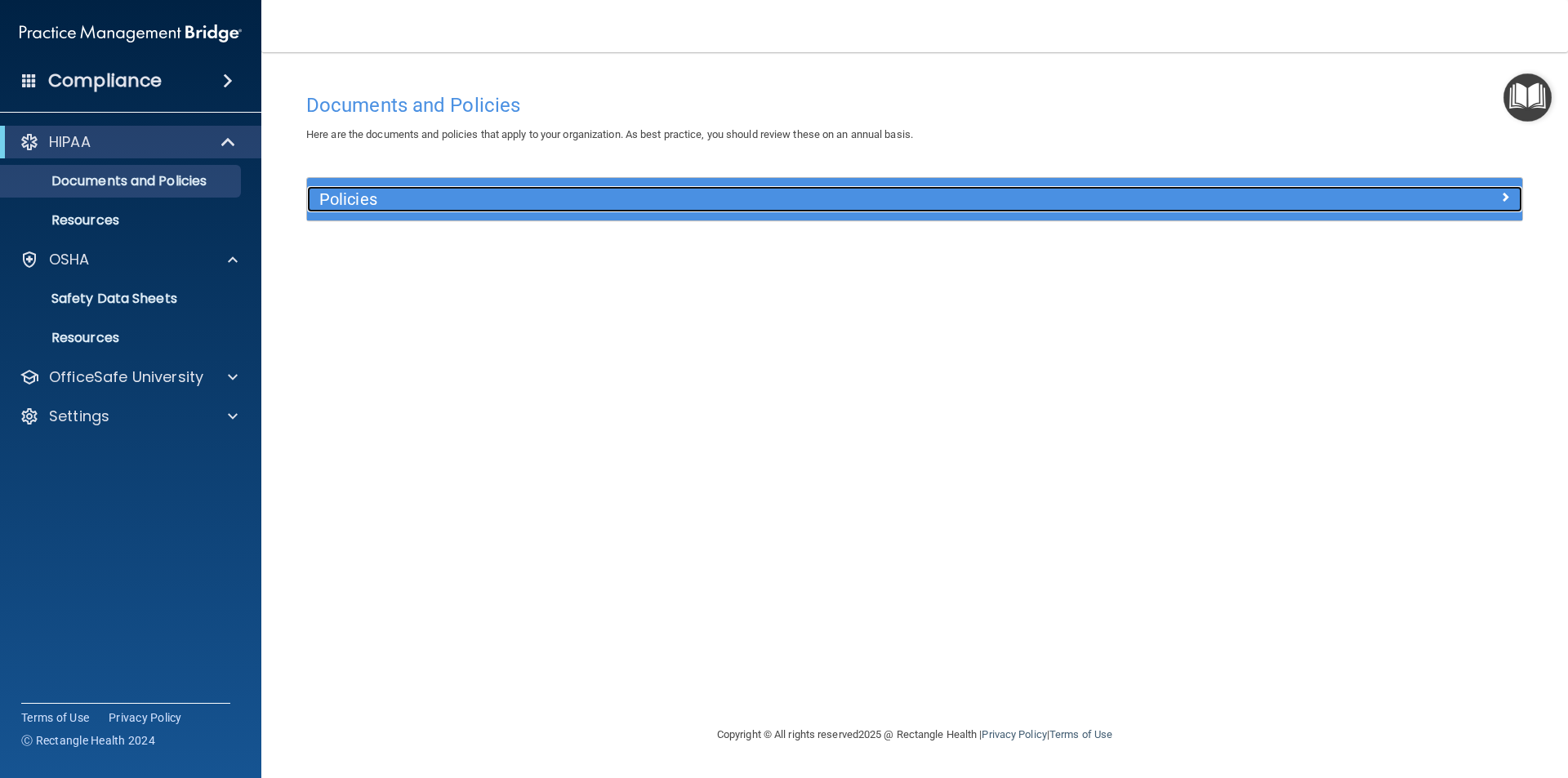
click at [1462, 193] on div at bounding box center [1370, 196] width 304 height 20
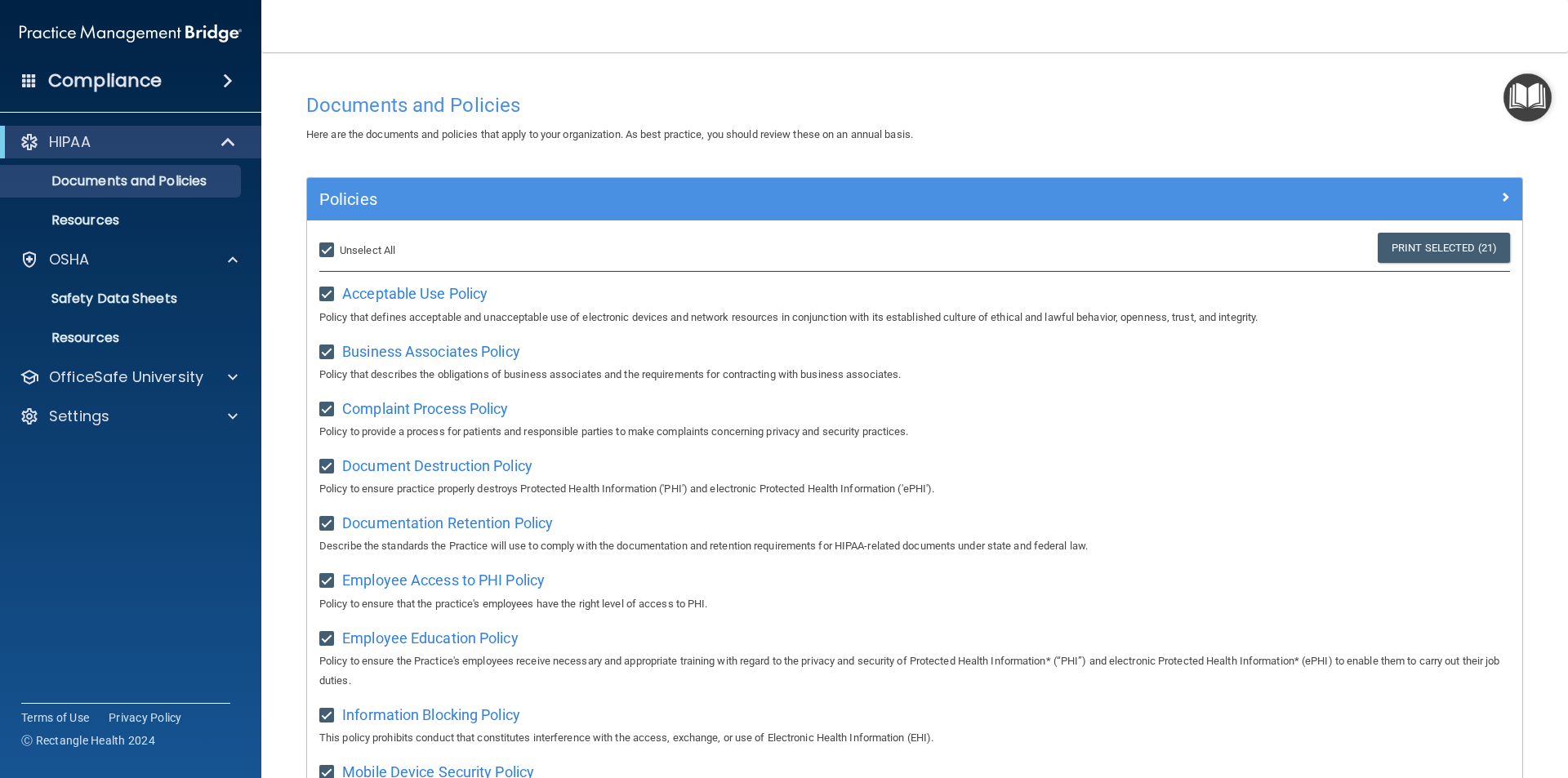
click at [1528, 103] on img "Open Resource Center" at bounding box center [1527, 98] width 48 height 48
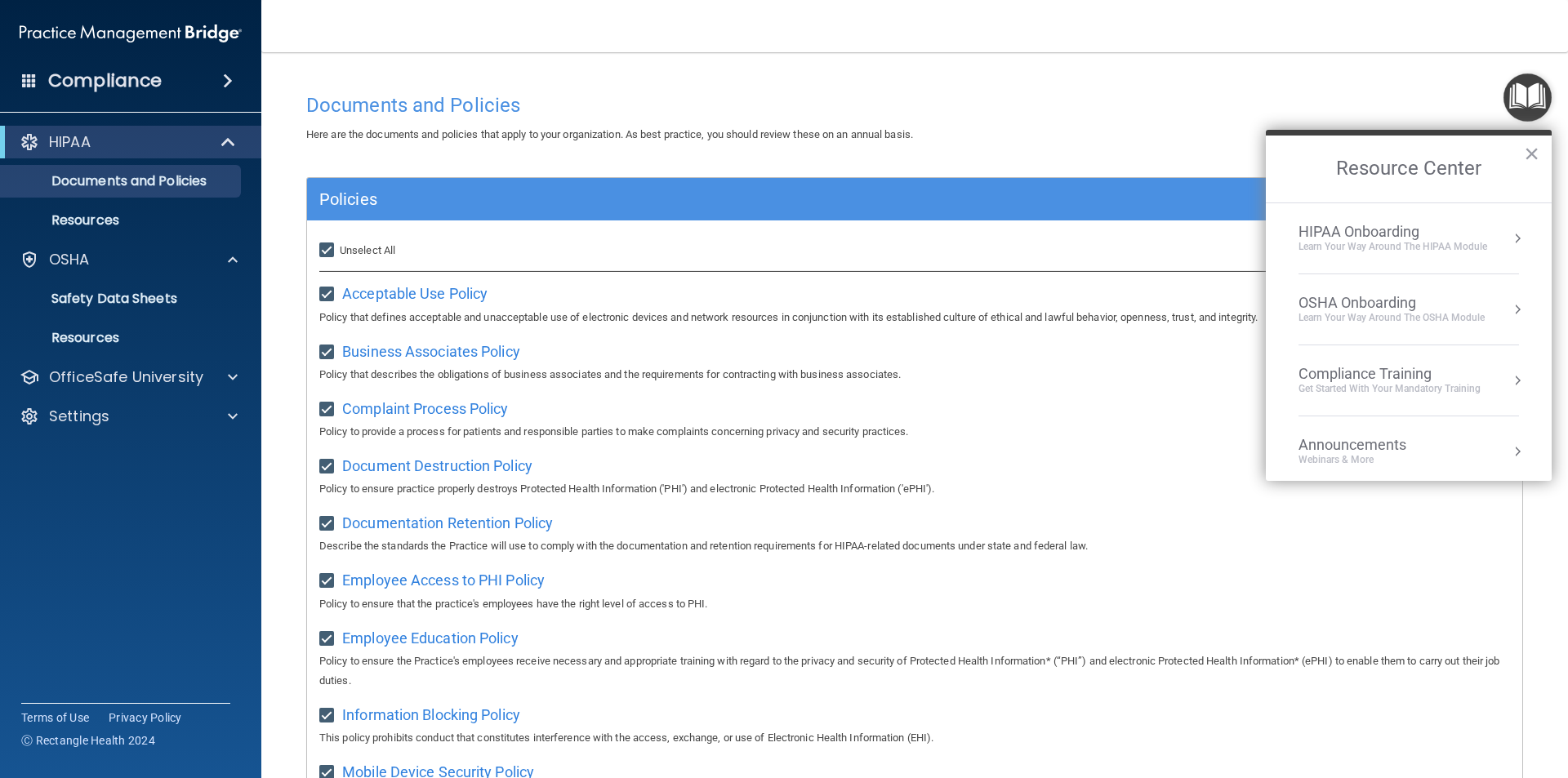
click at [1496, 237] on div "HIPAA Onboarding Learn Your Way around the HIPAA module" at bounding box center [1408, 239] width 221 height 31
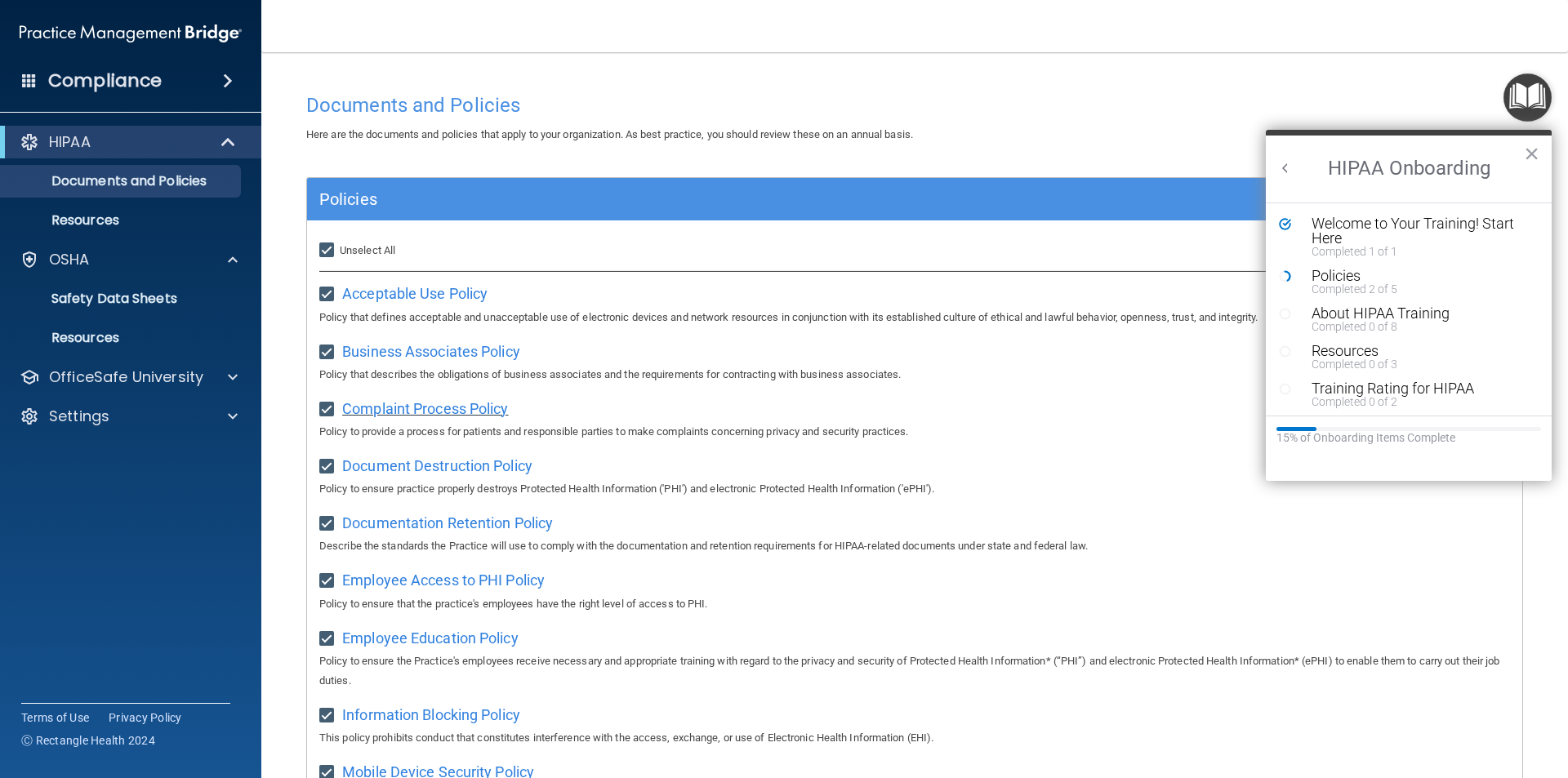
click at [457, 408] on span "Complaint Process Policy" at bounding box center [425, 408] width 165 height 17
click at [386, 723] on span "Information Blocking Policy" at bounding box center [431, 714] width 178 height 17
click at [1530, 154] on button "×" at bounding box center [1532, 154] width 16 height 26
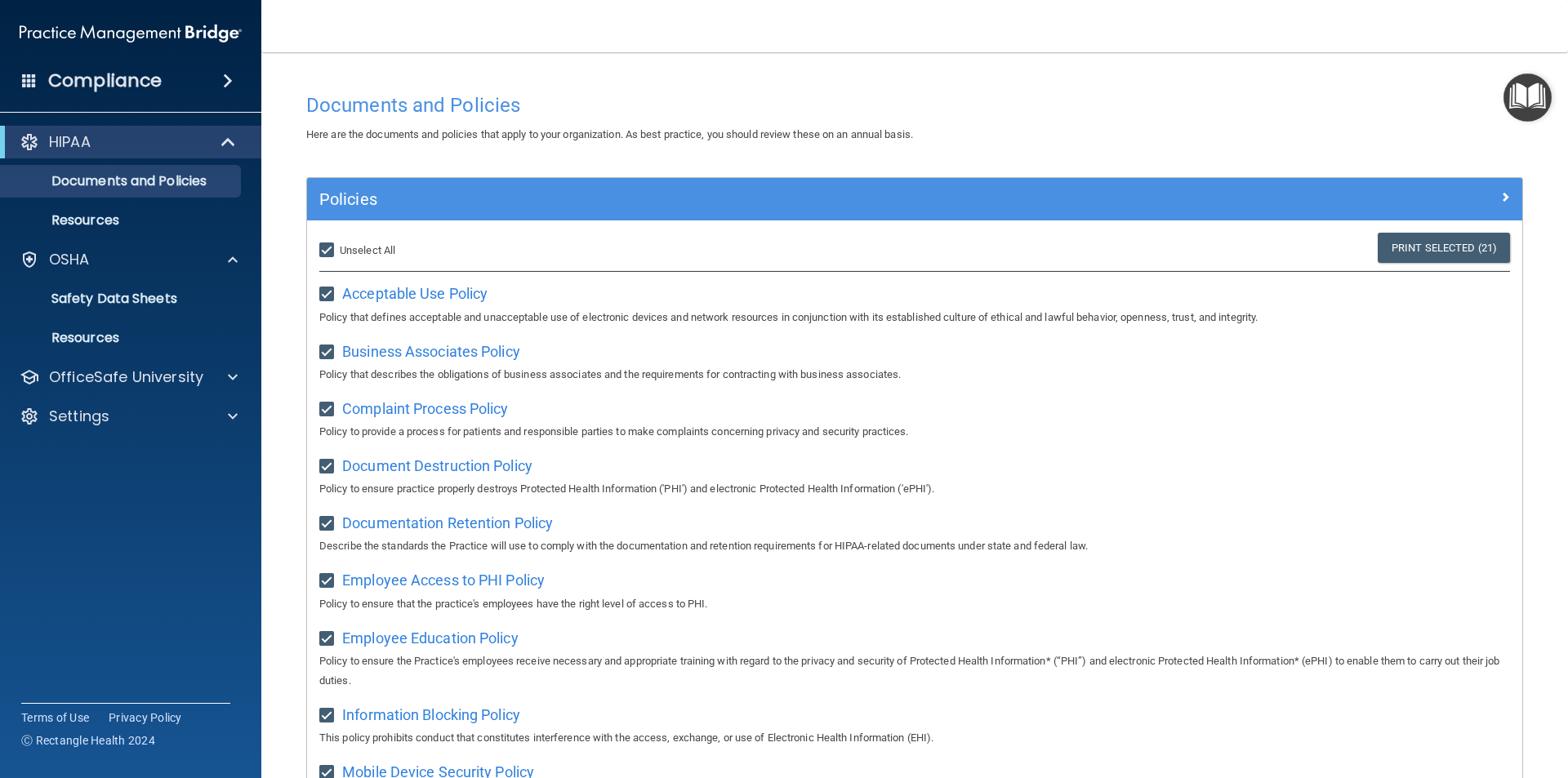
click at [1532, 98] on img "Open Resource Center" at bounding box center [1527, 98] width 48 height 48
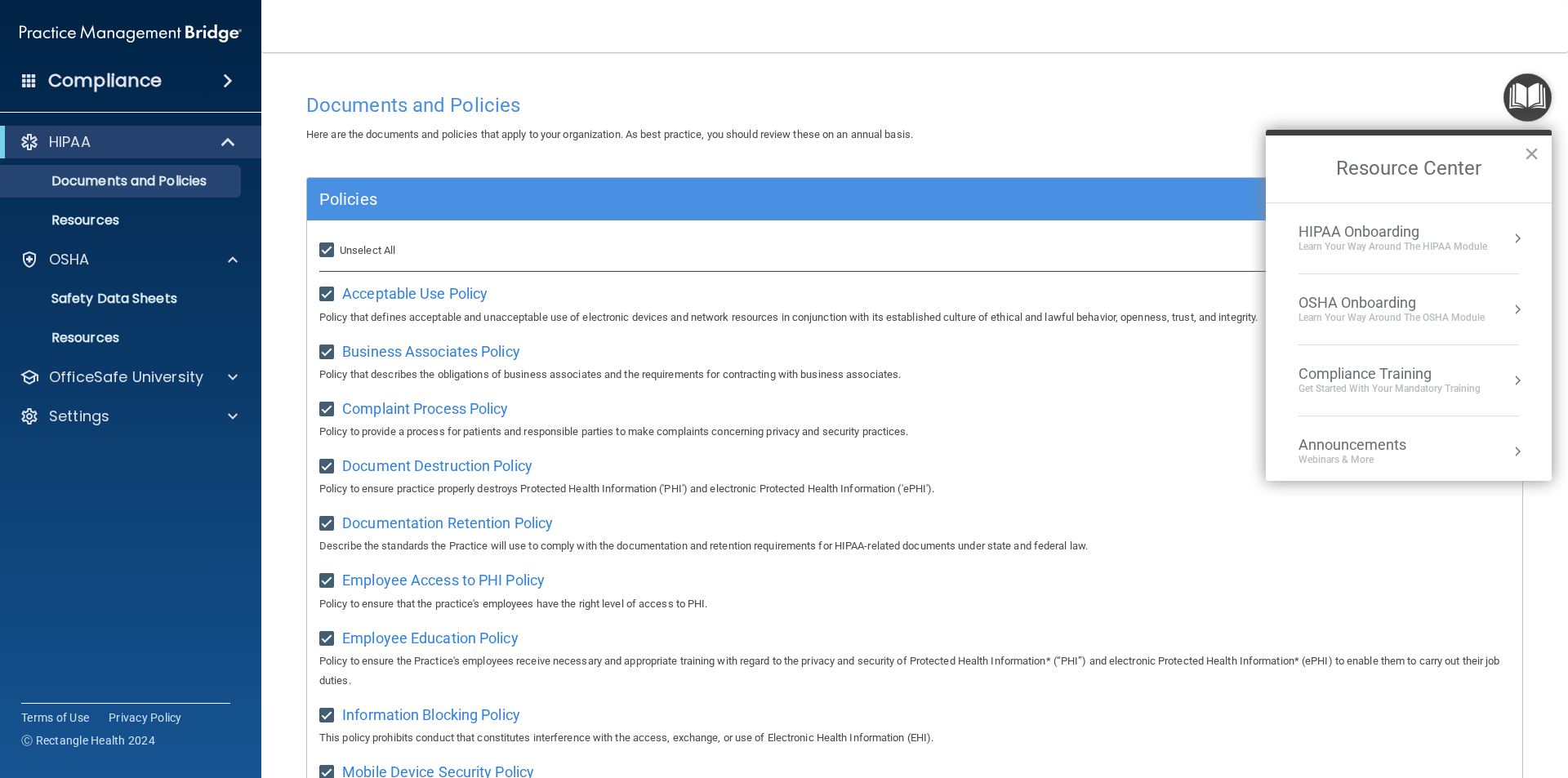
click at [1404, 246] on div "Learn Your Way around the HIPAA module" at bounding box center [1393, 246] width 189 height 14
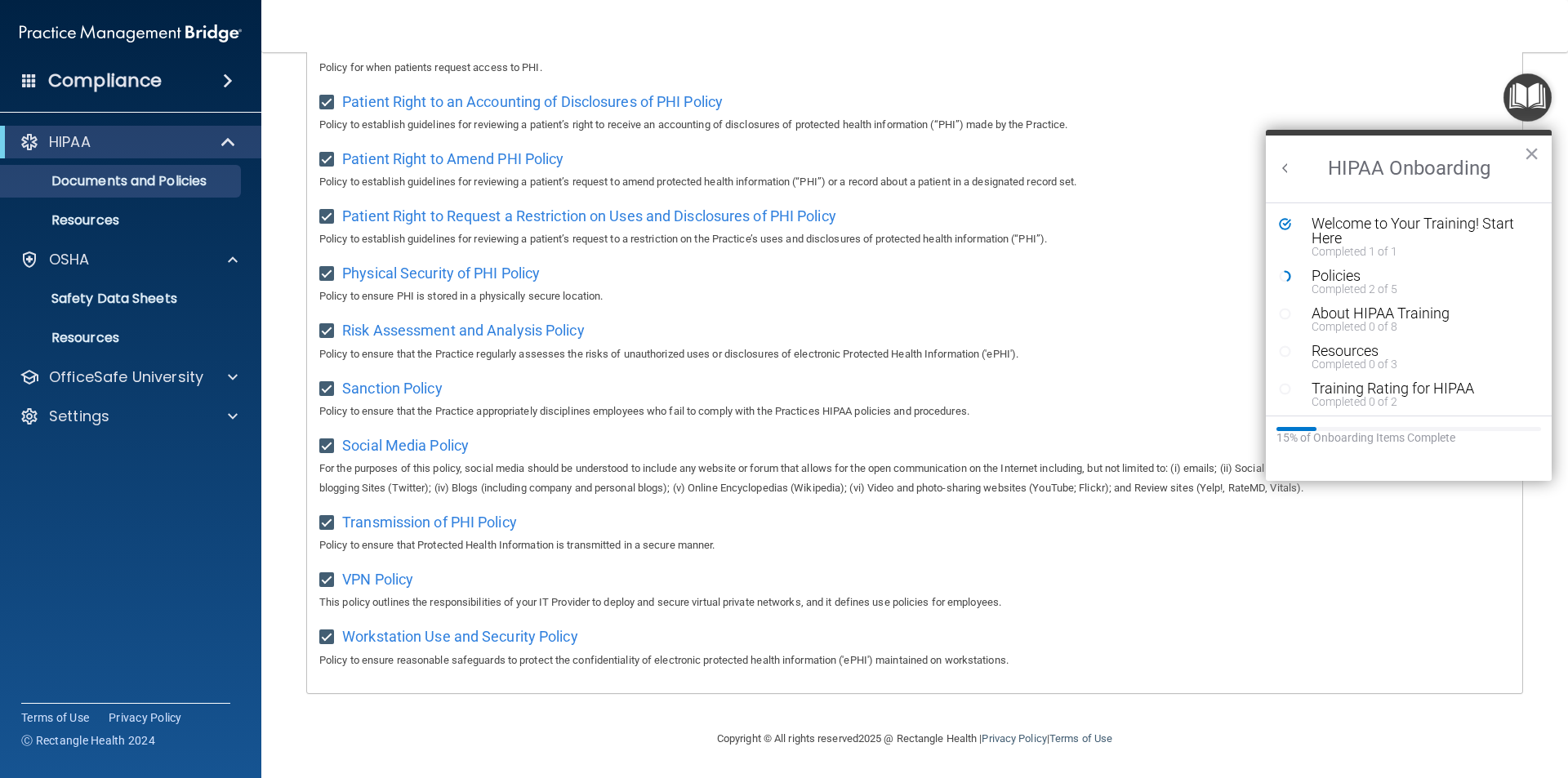
scroll to position [860, 0]
click at [225, 379] on div at bounding box center [230, 377] width 41 height 20
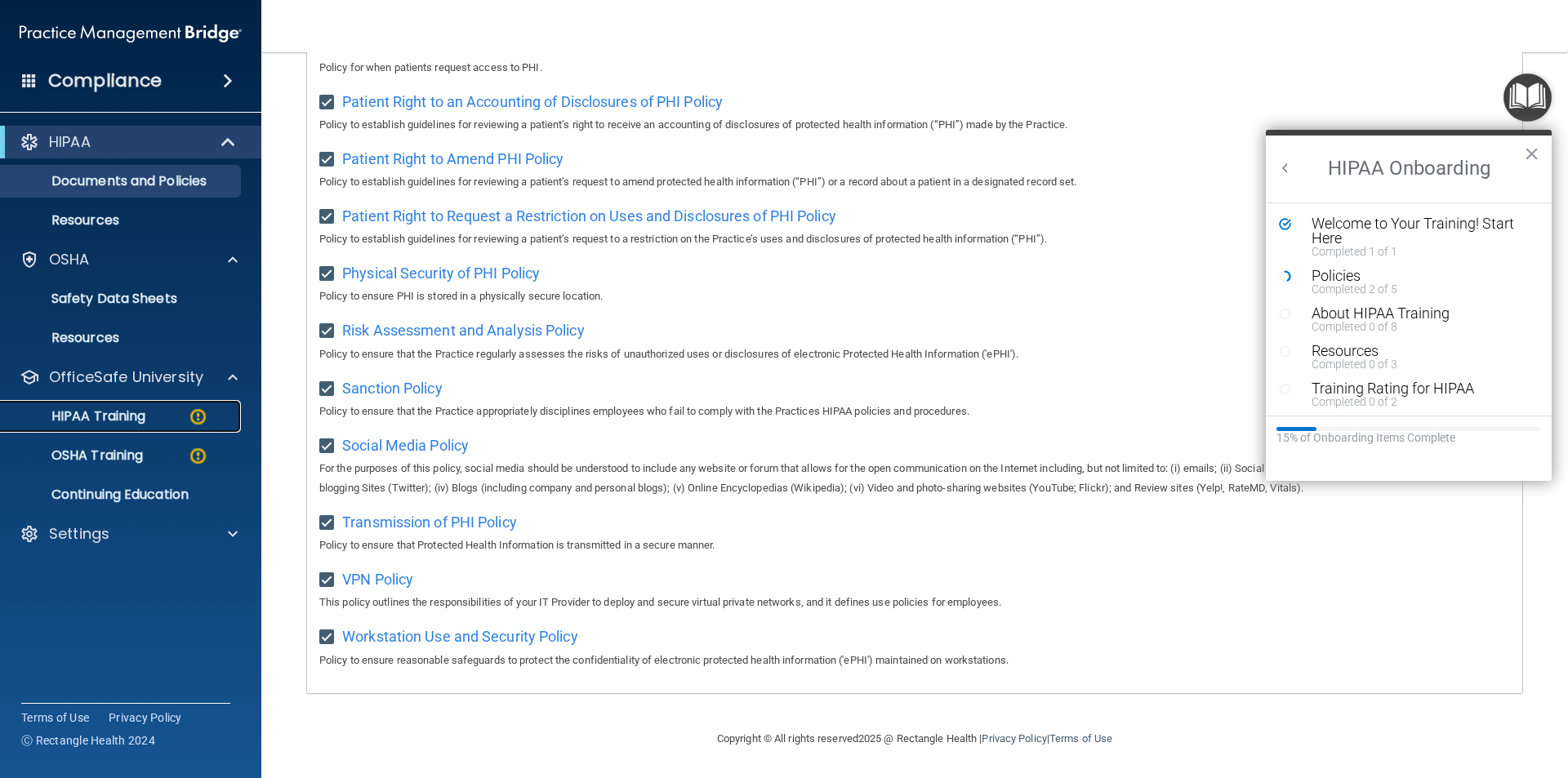
click at [155, 406] on link "HIPAA Training" at bounding box center [112, 417] width 257 height 33
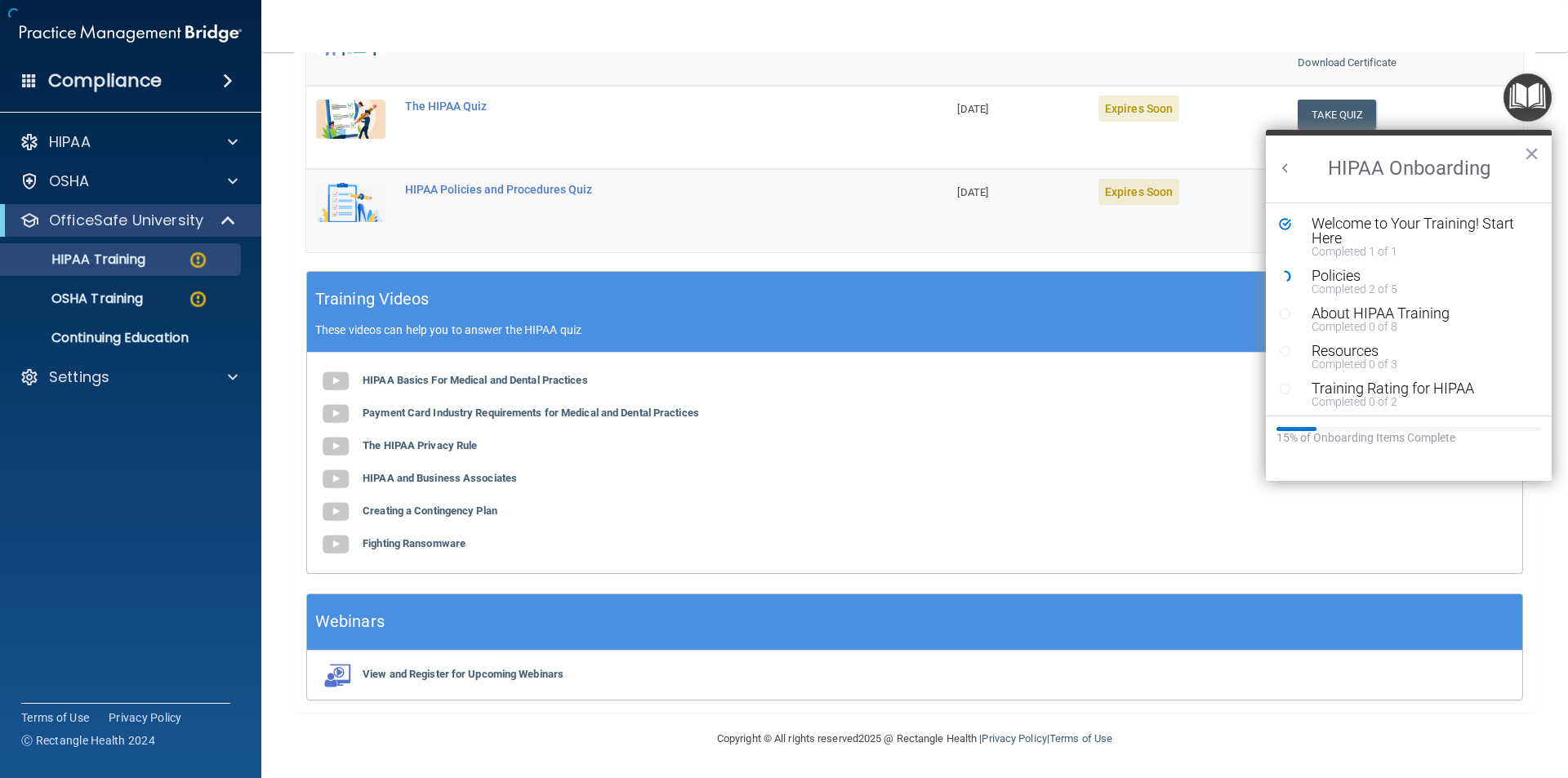
scroll to position [451, 0]
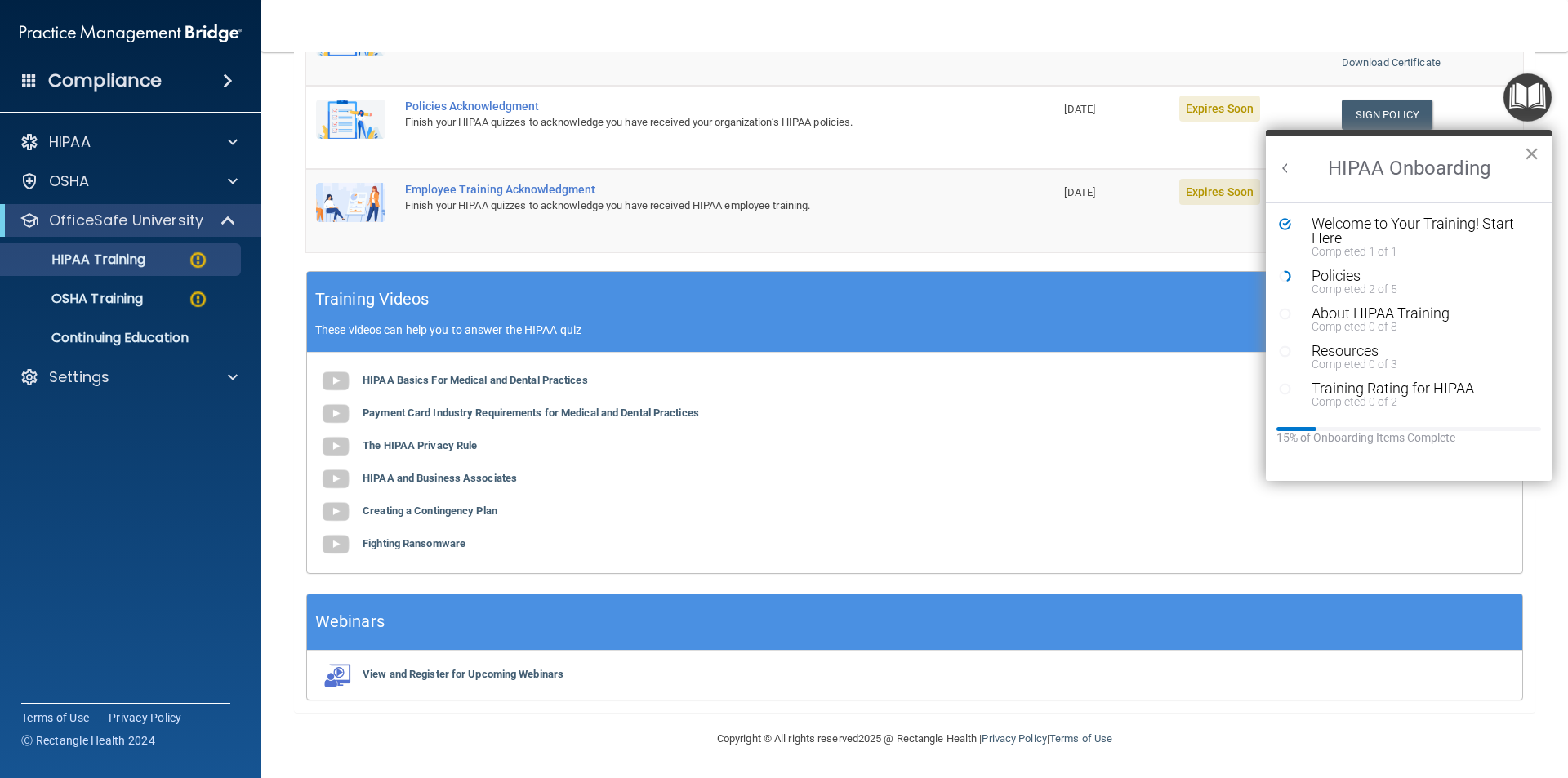
click at [1534, 153] on button "×" at bounding box center [1532, 154] width 16 height 26
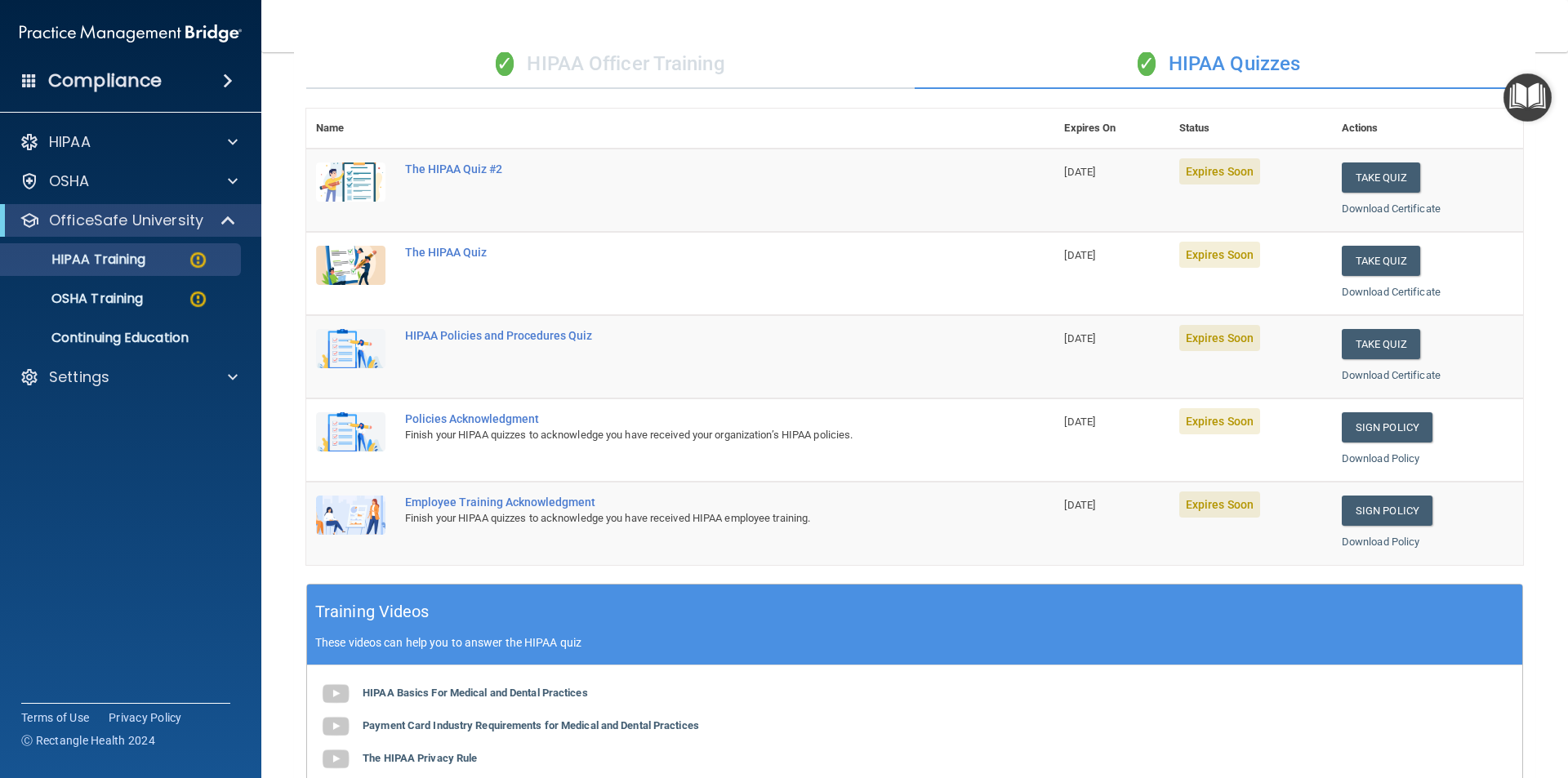
scroll to position [245, 0]
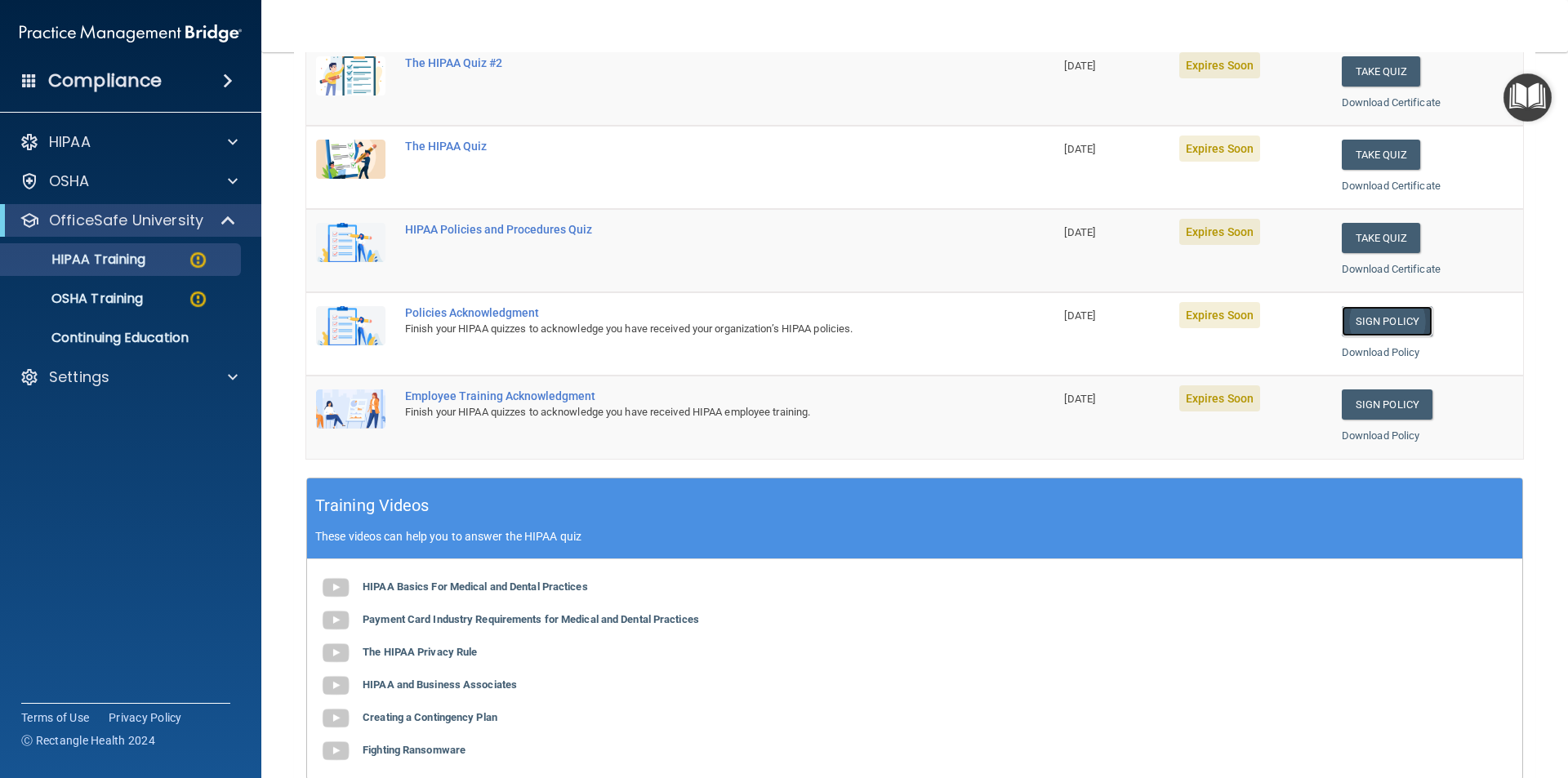
click at [1379, 322] on link "Sign Policy" at bounding box center [1388, 321] width 91 height 31
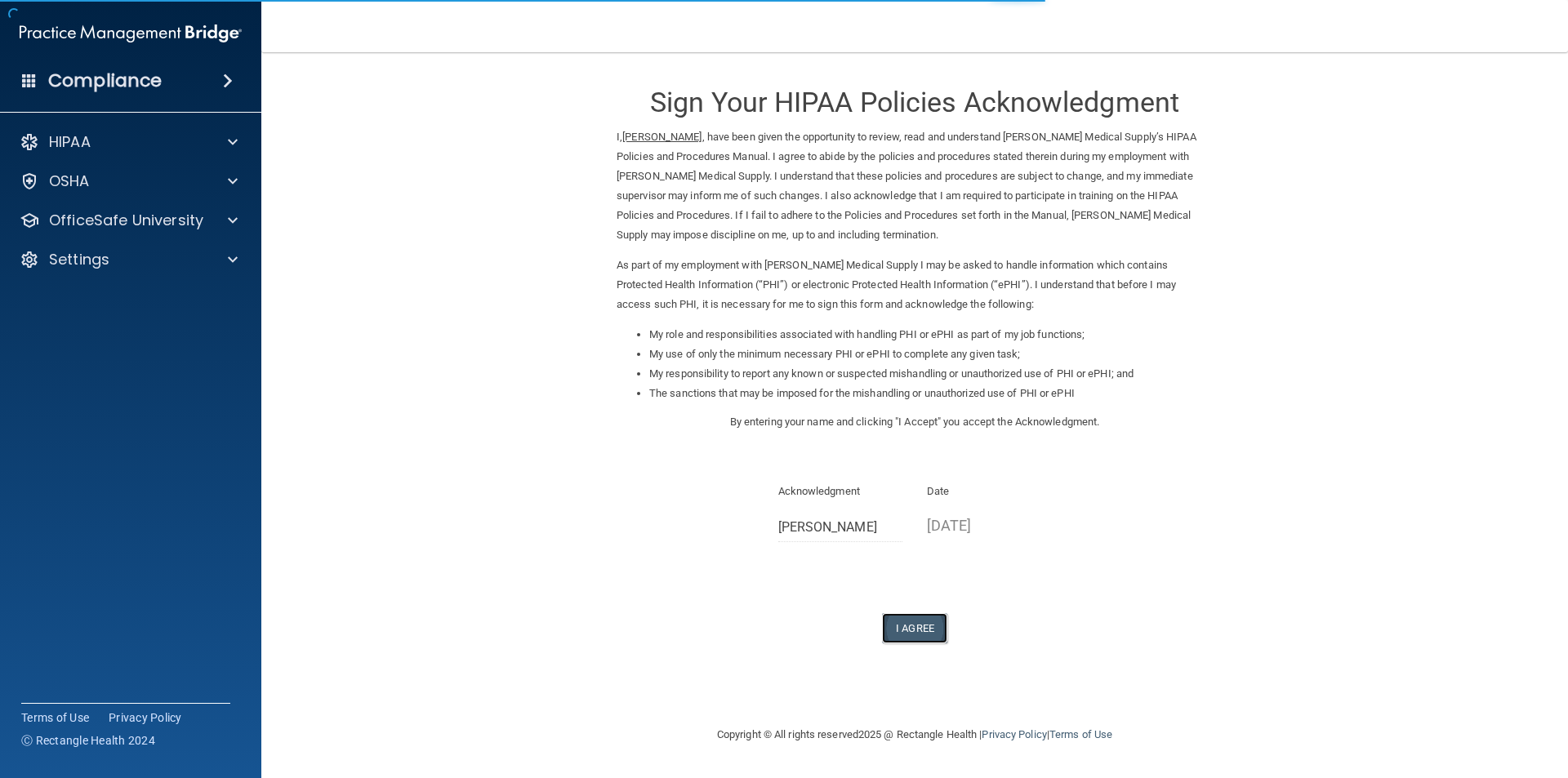
click at [925, 629] on button "I Agree" at bounding box center [915, 628] width 65 height 31
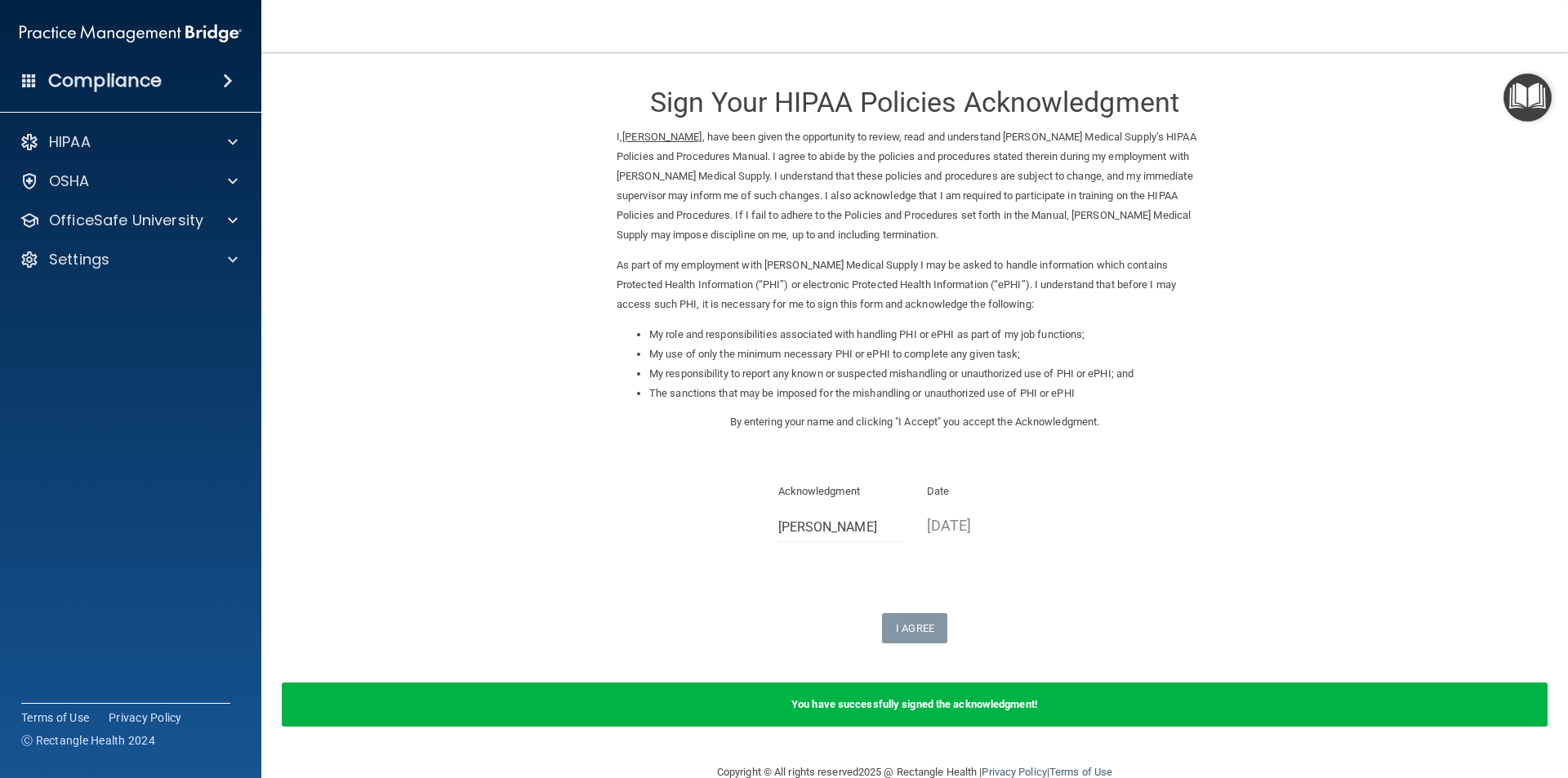
scroll to position [33, 0]
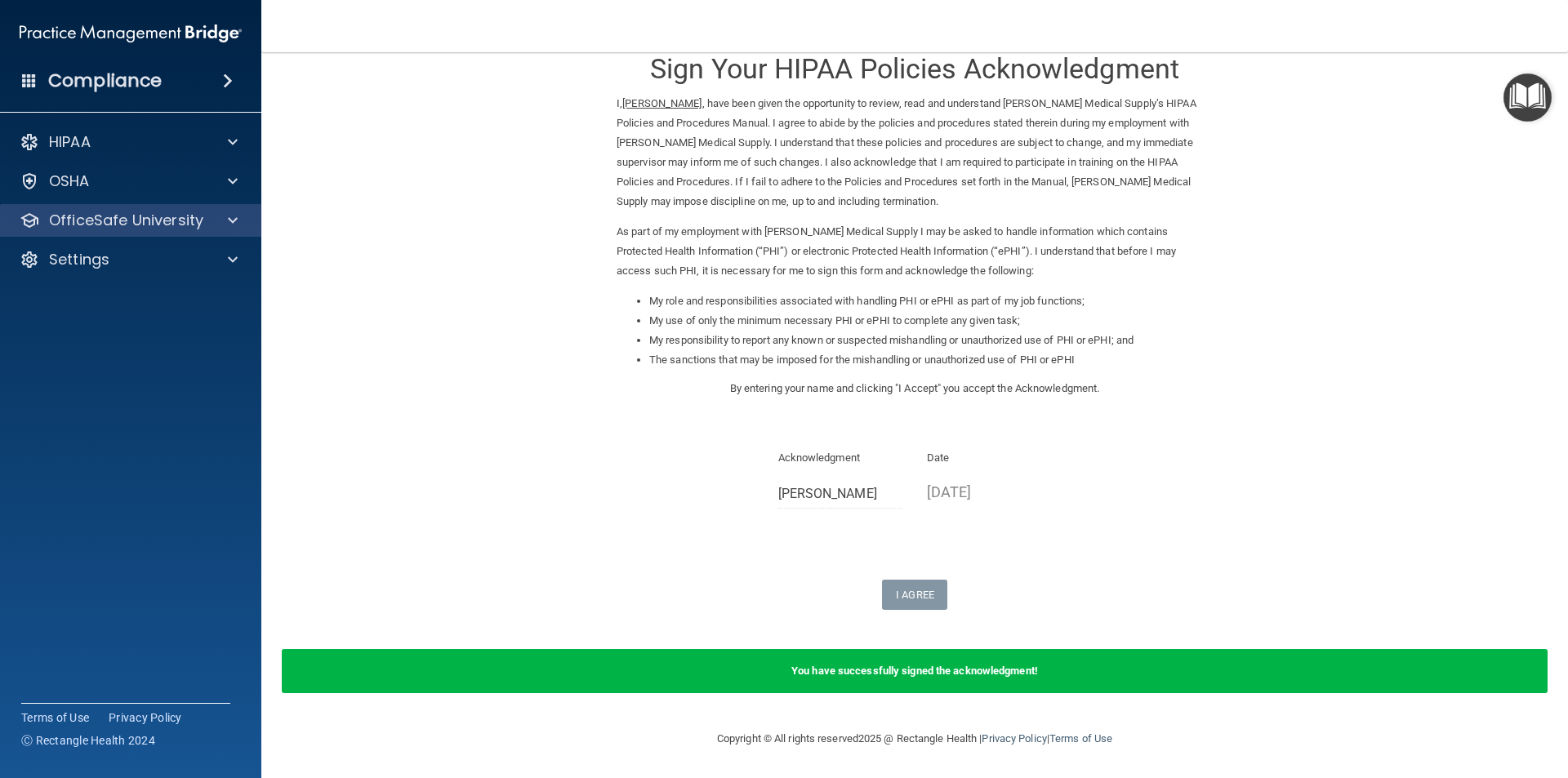
click at [227, 231] on div "OfficeSafe University" at bounding box center [131, 221] width 262 height 33
click at [194, 220] on p "OfficeSafe University" at bounding box center [126, 221] width 155 height 20
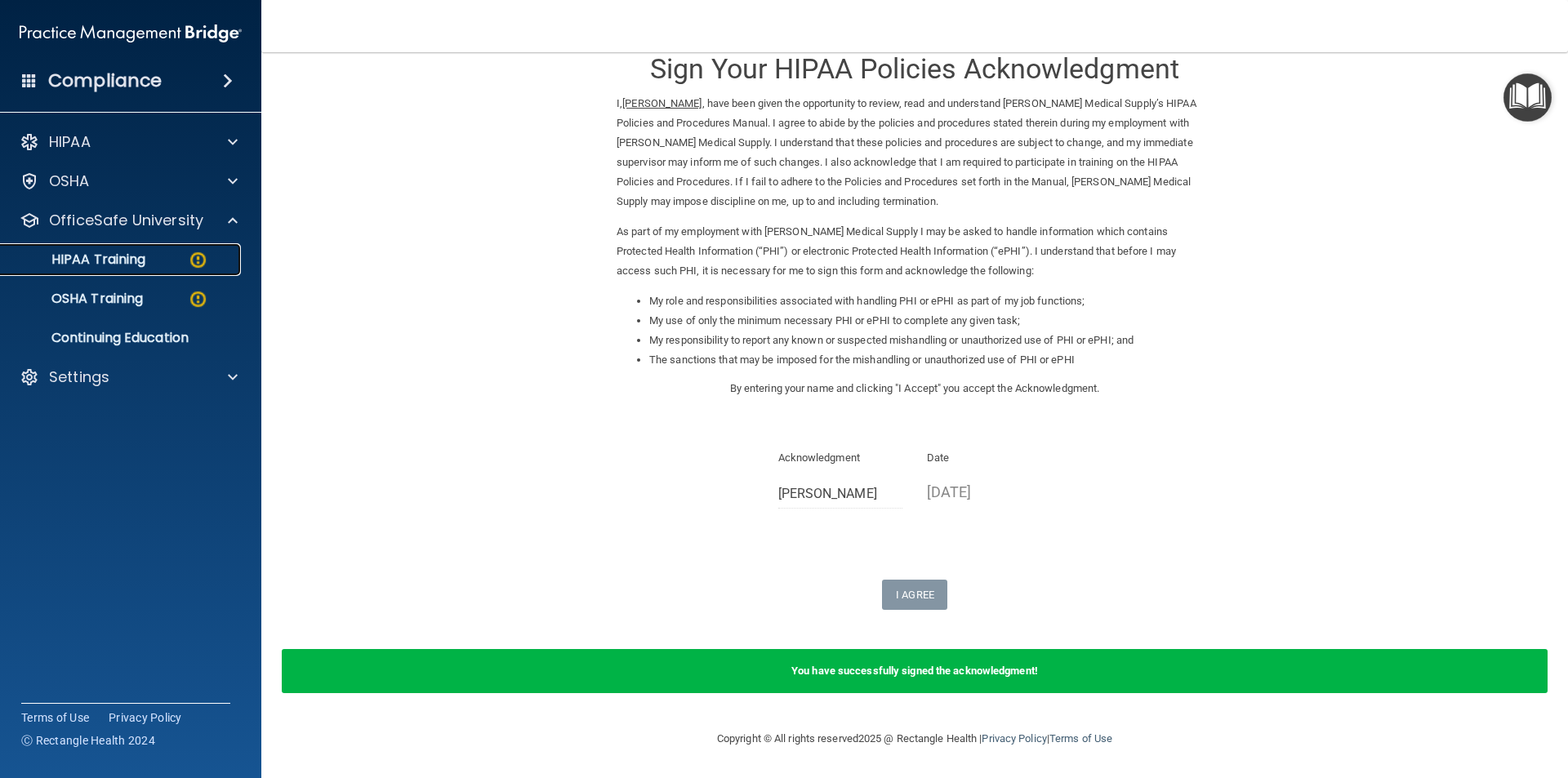
click at [166, 260] on div "HIPAA Training" at bounding box center [122, 260] width 223 height 17
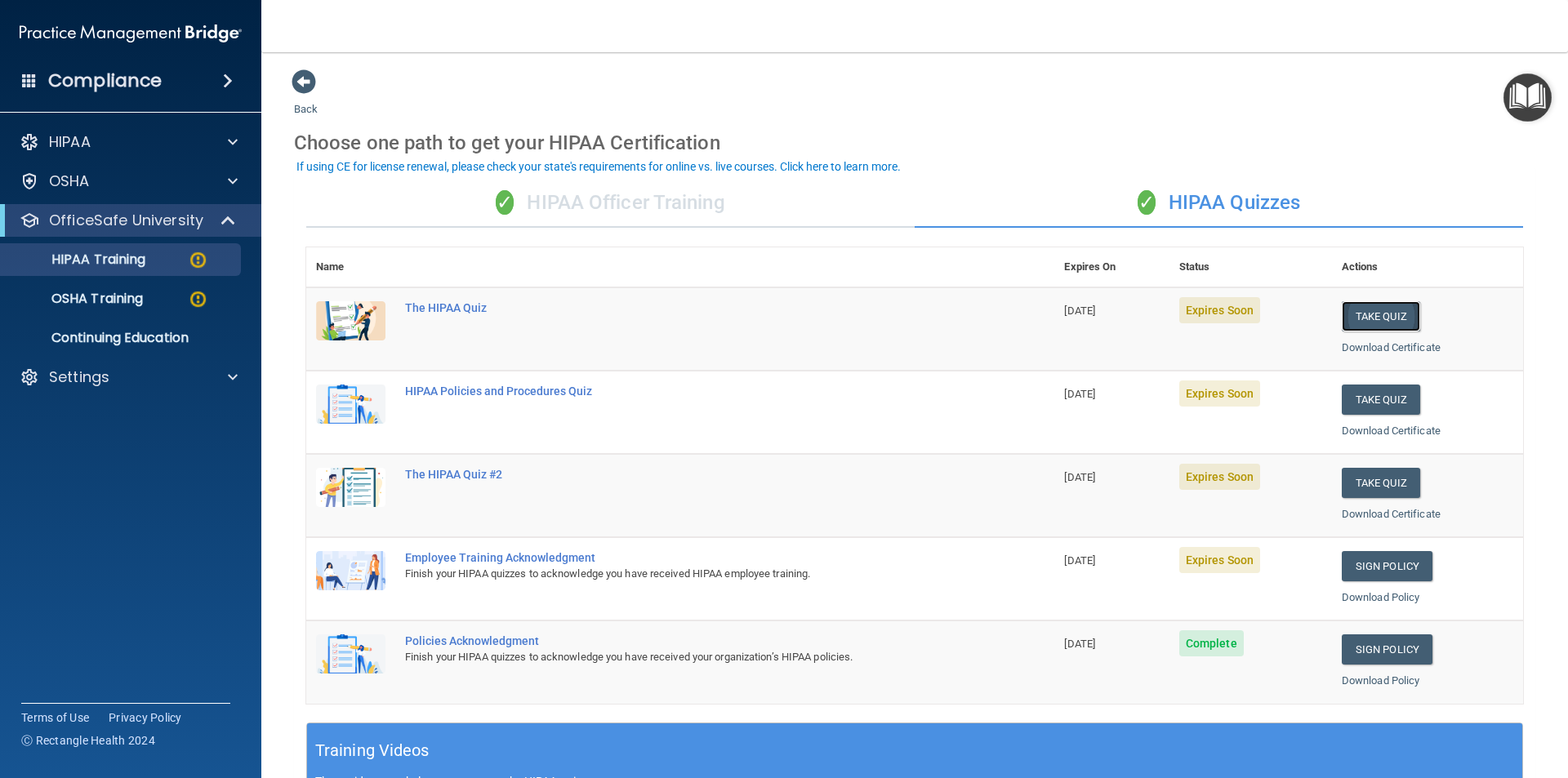
click at [1380, 313] on button "Take Quiz" at bounding box center [1381, 316] width 79 height 31
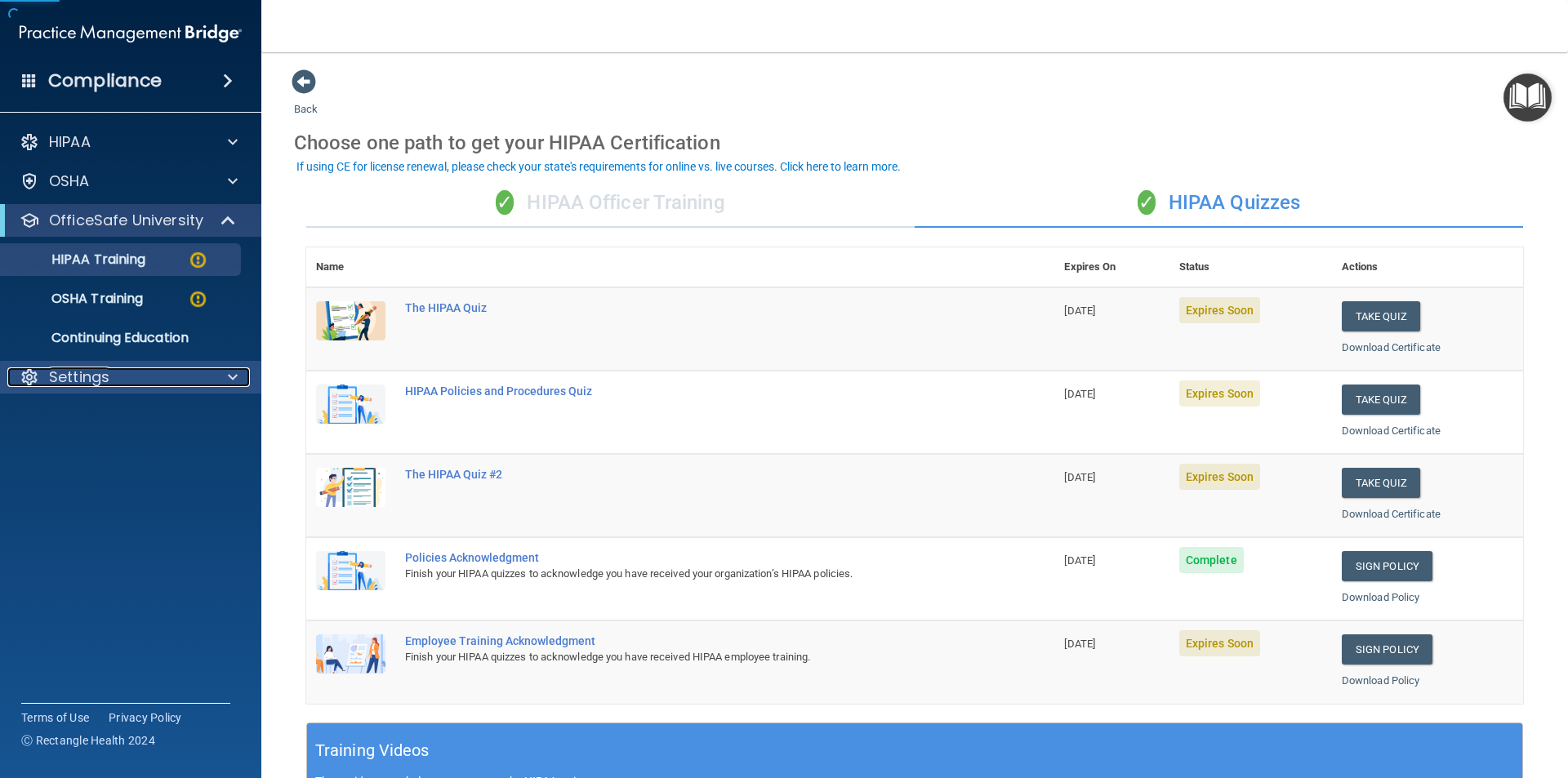
click at [223, 380] on div at bounding box center [230, 377] width 41 height 20
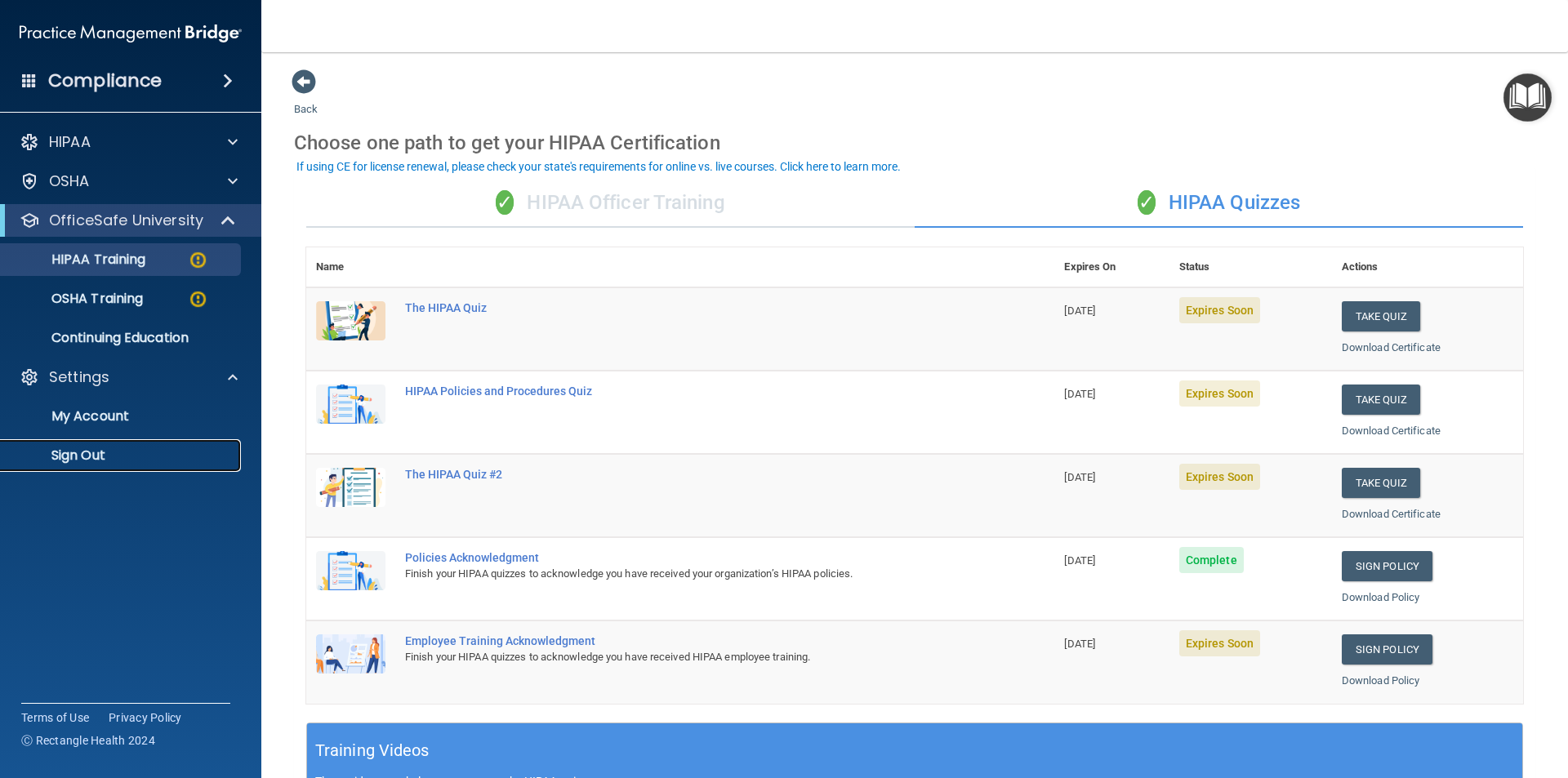
click at [126, 461] on p "Sign Out" at bounding box center [122, 456] width 223 height 17
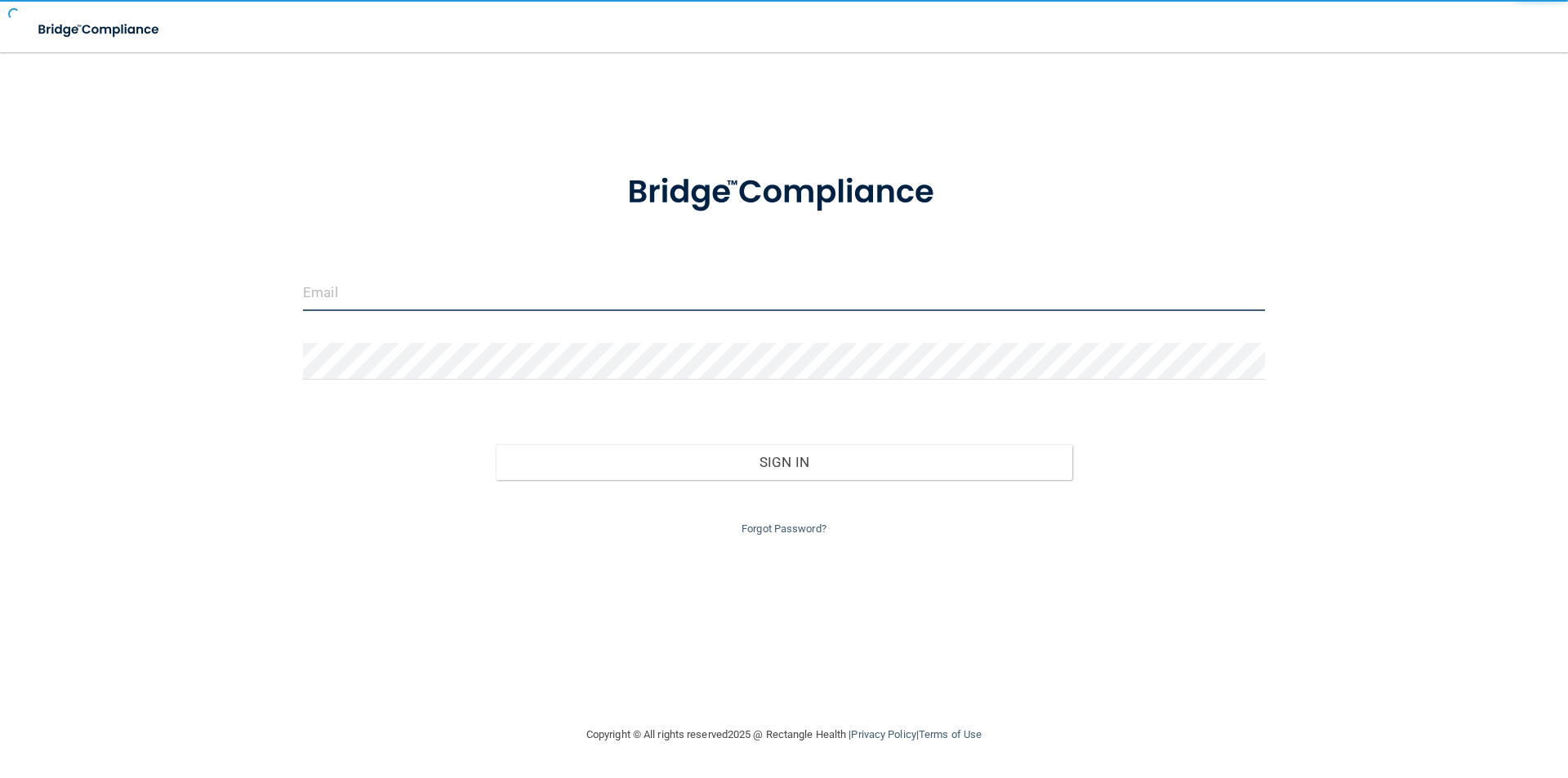
type input "[EMAIL_ADDRESS][DOMAIN_NAME]"
